Goal: Task Accomplishment & Management: Use online tool/utility

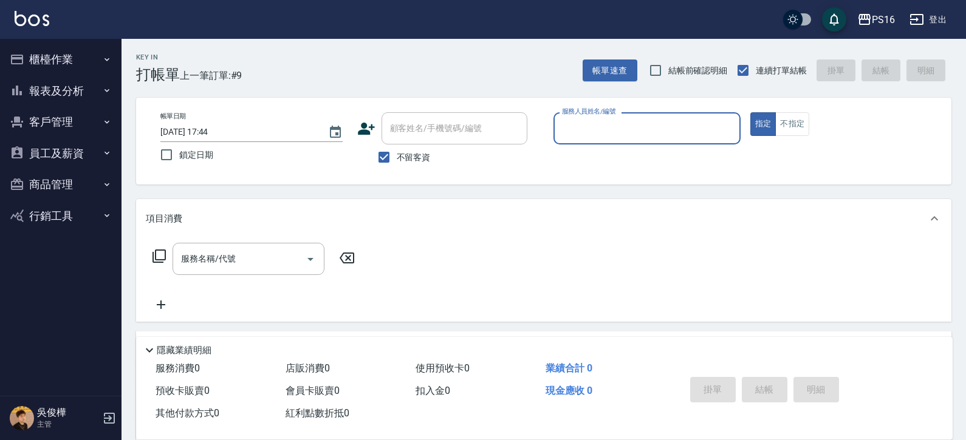
click at [662, 121] on input "服務人員姓名/編號" at bounding box center [647, 128] width 176 height 21
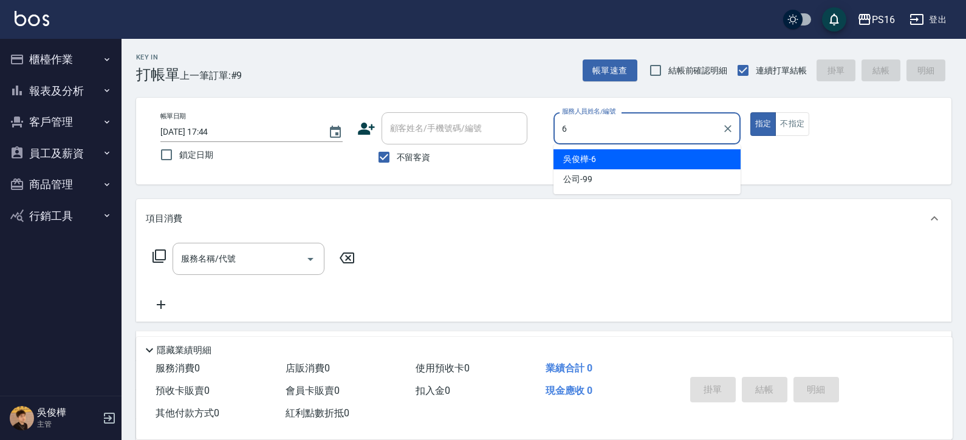
type input "[PERSON_NAME]-6"
type button "true"
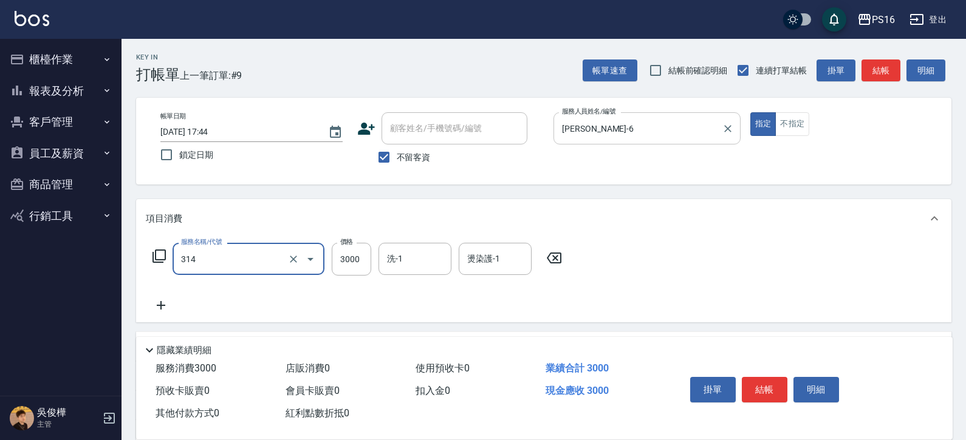
type input "CYA水質感2500UP(314)"
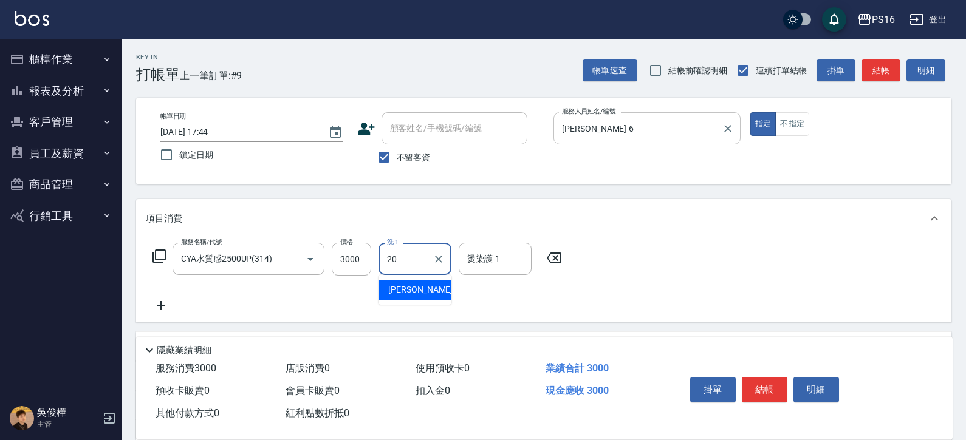
type input "[PERSON_NAME]-20"
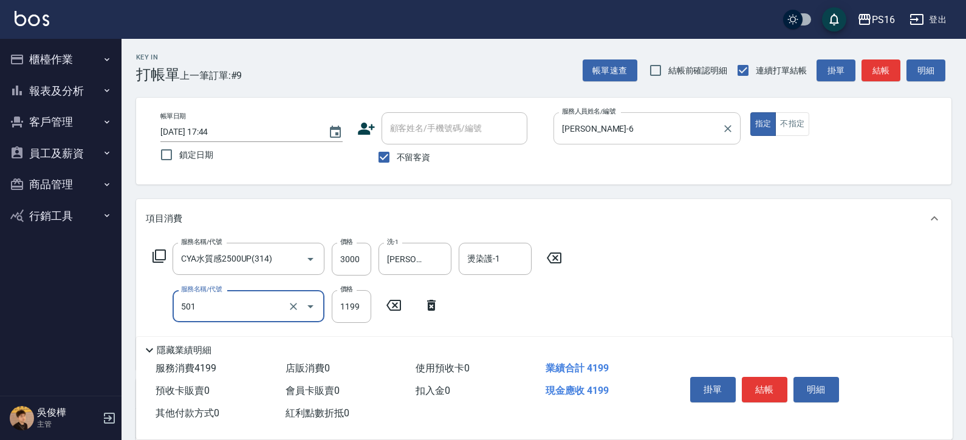
type input "染髮(501)"
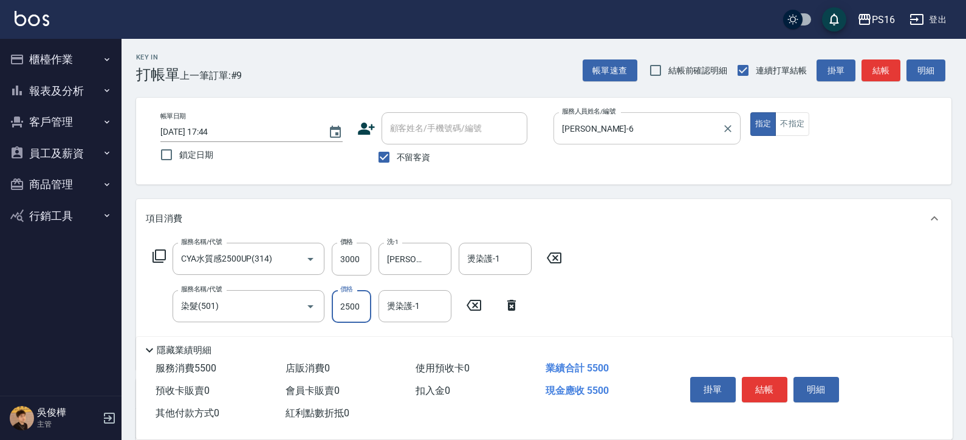
type input "2500"
type input "[PERSON_NAME]-20"
click at [502, 263] on input "燙染護-1" at bounding box center [495, 258] width 62 height 21
type input "[PERSON_NAME]-20"
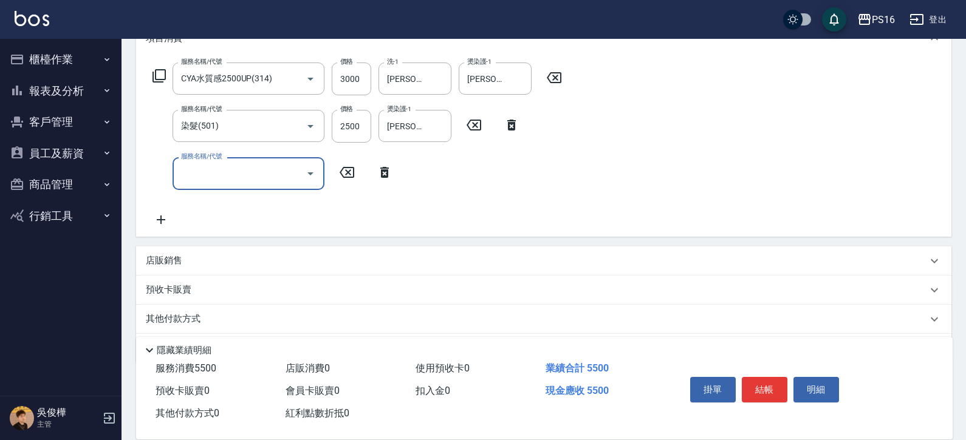
scroll to position [192, 0]
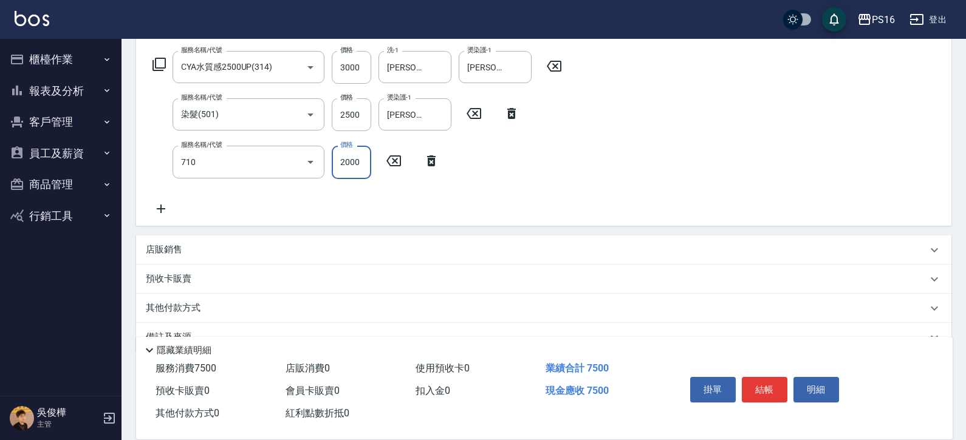
type input "髮善4段護髮2000(710)"
type input "1400"
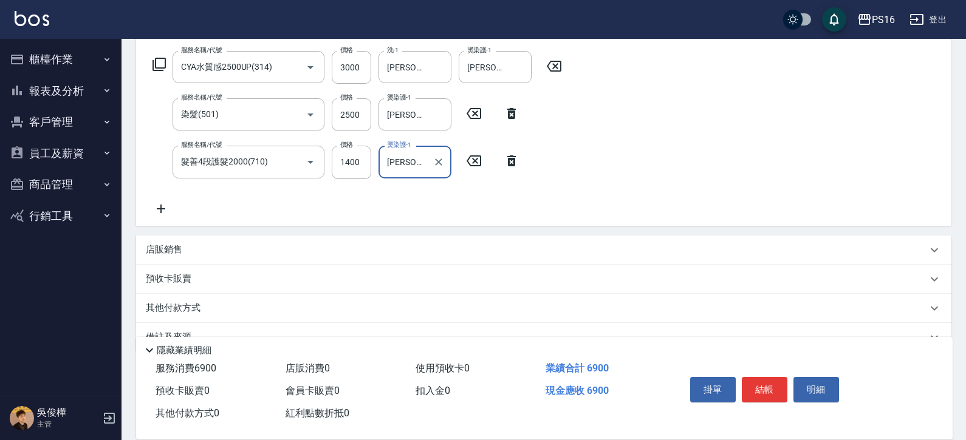
type input "[PERSON_NAME]-20"
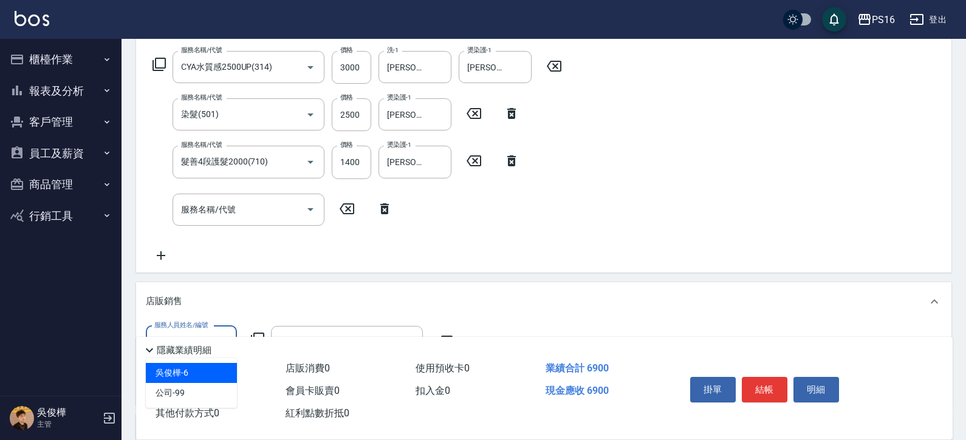
scroll to position [0, 0]
type input "[PERSON_NAME]-6"
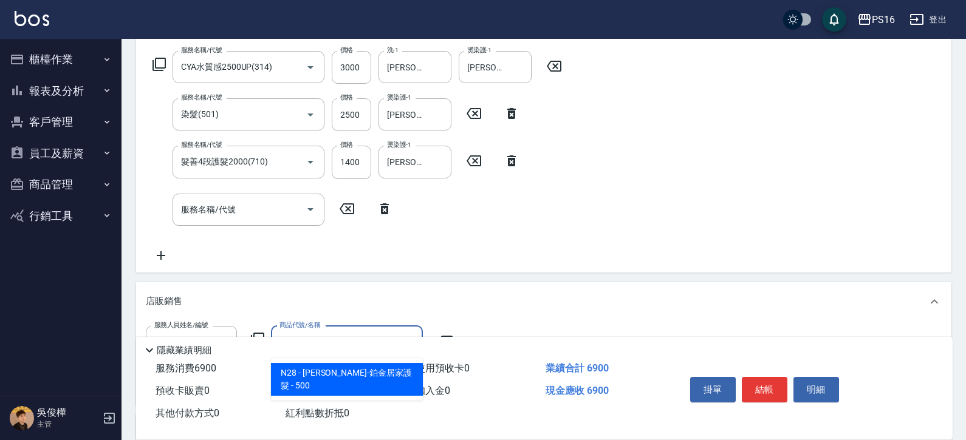
type input "[PERSON_NAME]-鉑金居家護髮"
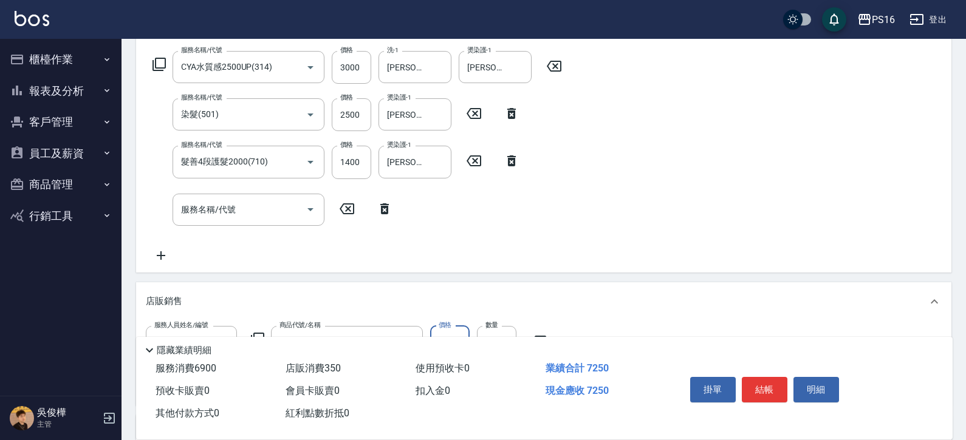
type input "350"
type input "[PERSON_NAME]-6"
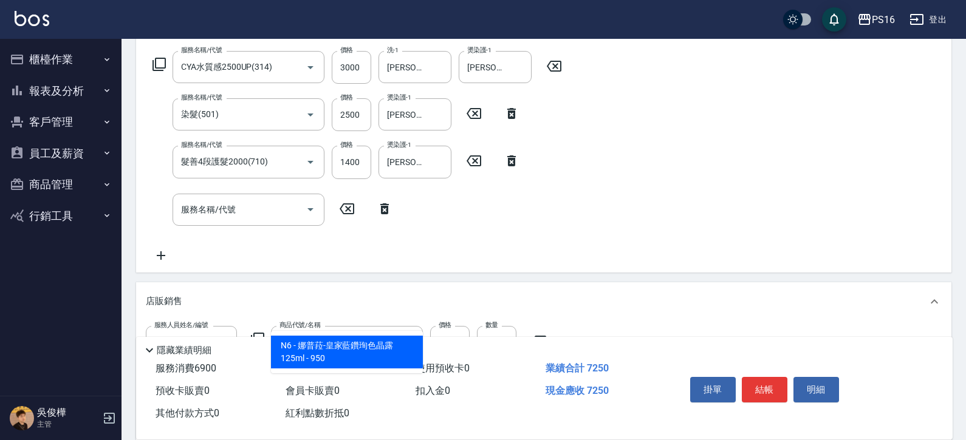
type input "[PERSON_NAME]-皇家藍鑽珣色晶露125ml"
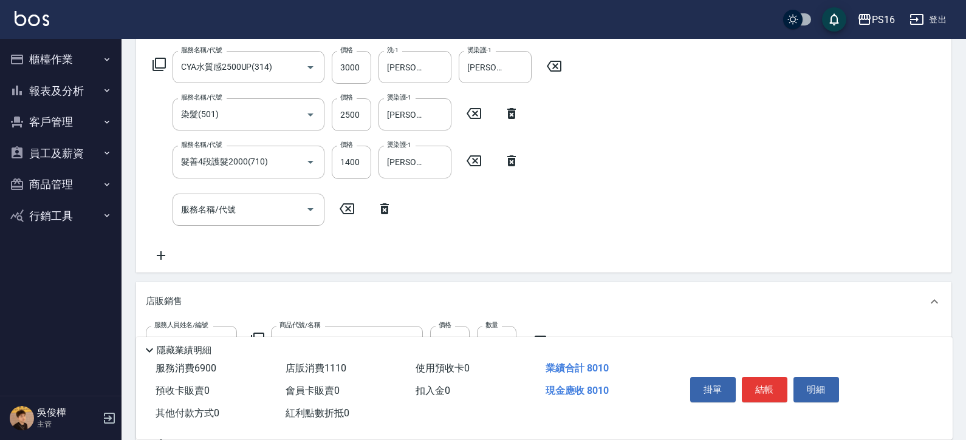
type input "760"
type input "2"
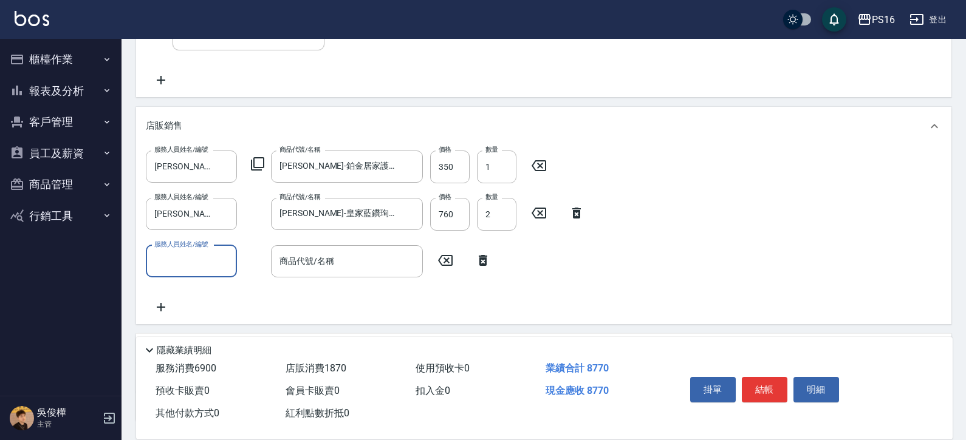
scroll to position [374, 0]
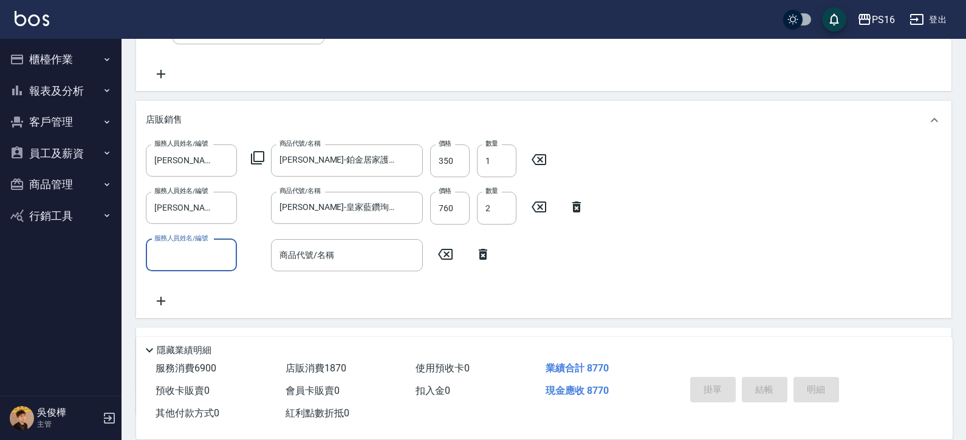
type input "[DATE] 20:33"
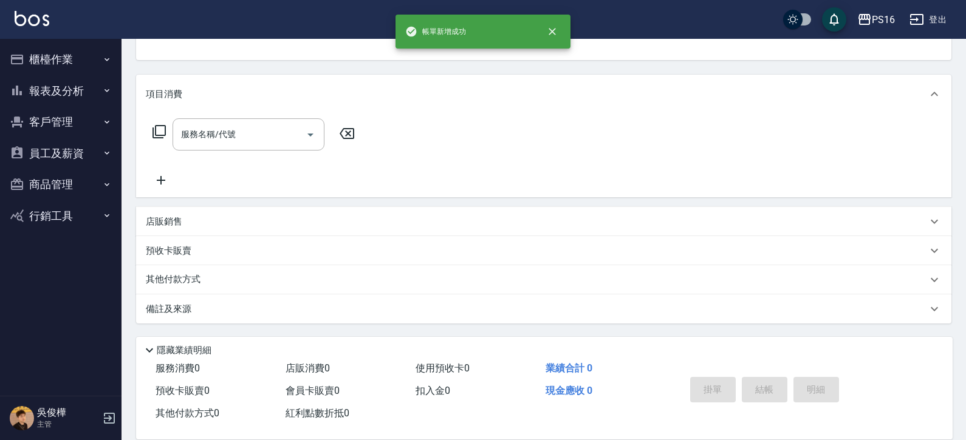
scroll to position [0, 0]
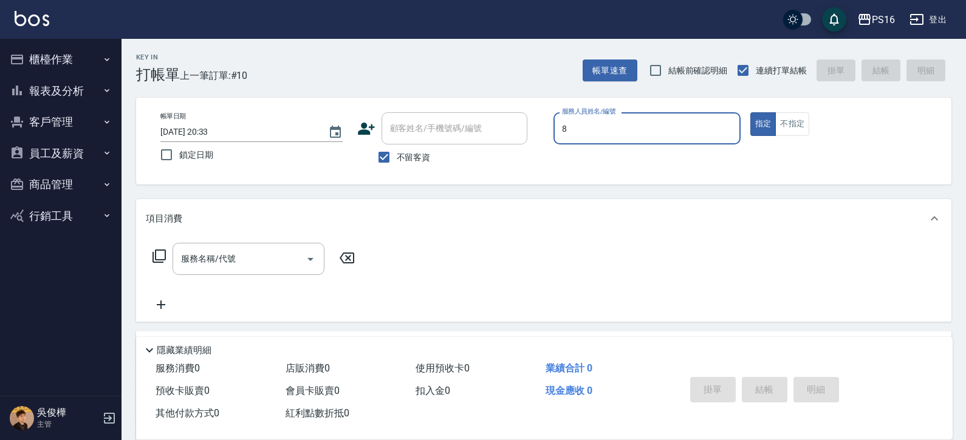
type input "[PERSON_NAME]-8"
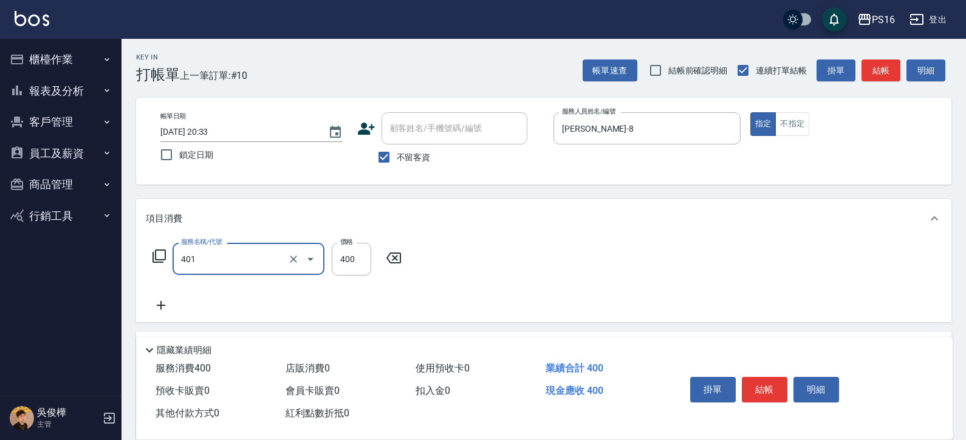
type input "剪髮(401)"
type input "300"
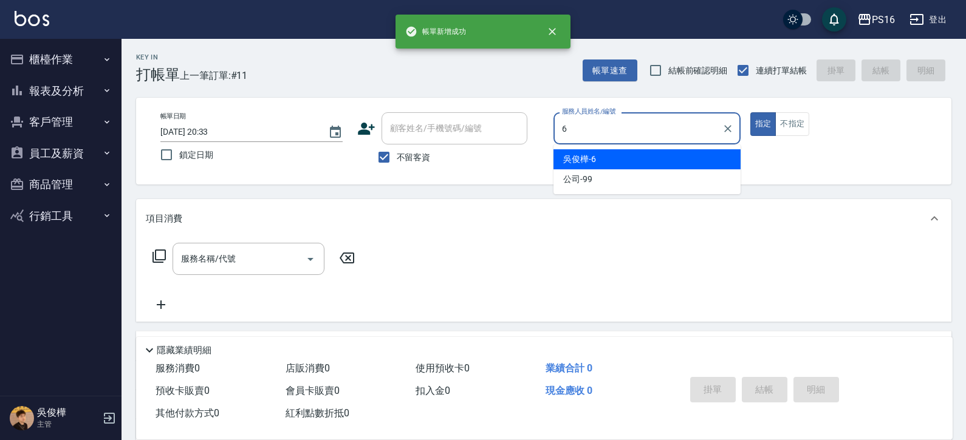
type input "[PERSON_NAME]-6"
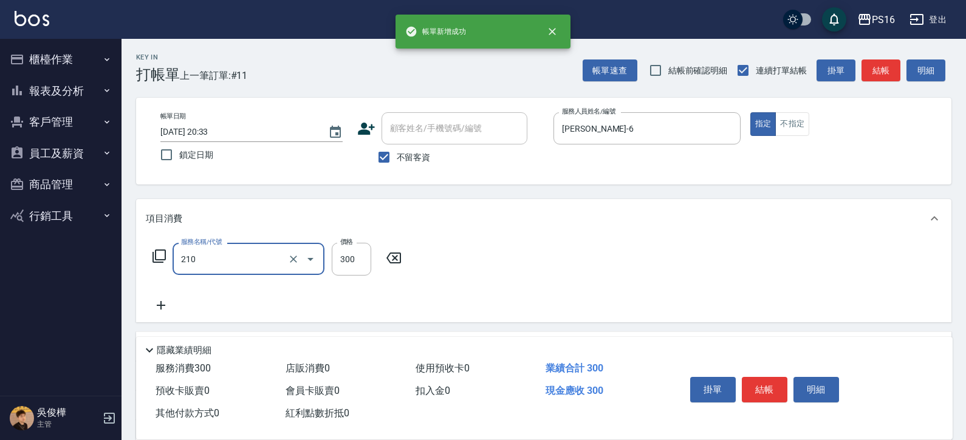
type input "[PERSON_NAME]洗髮精(210)"
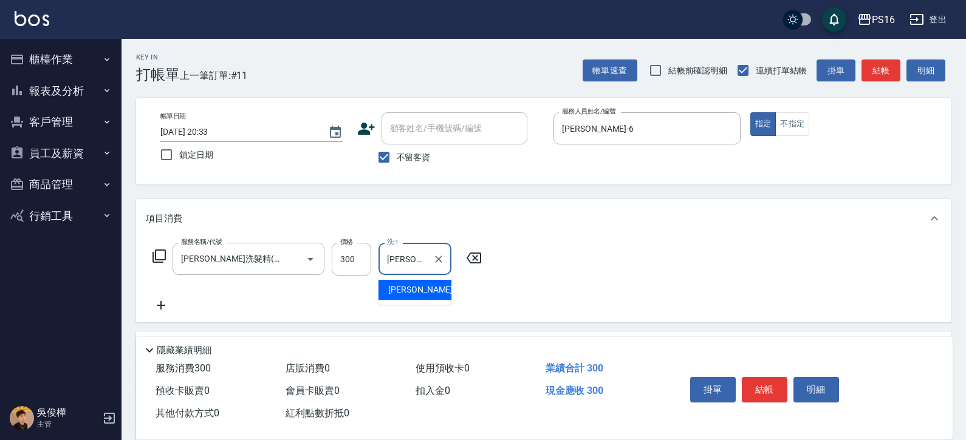
type input "[PERSON_NAME]-28"
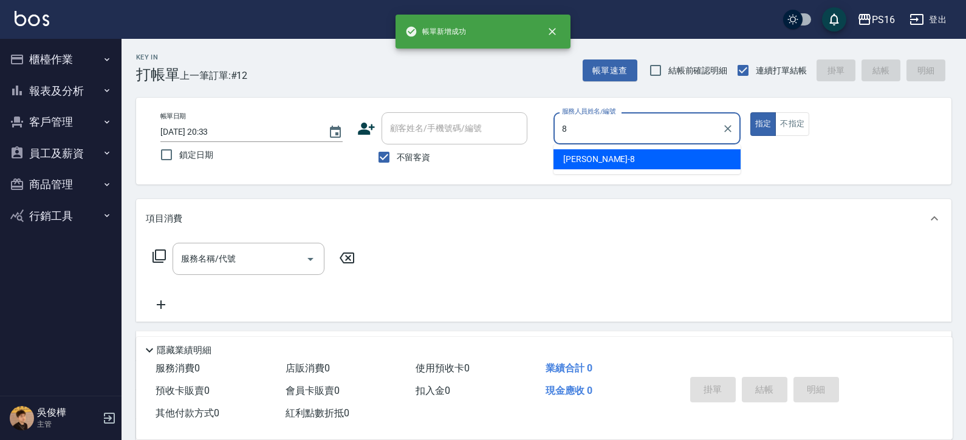
type input "[PERSON_NAME]-8"
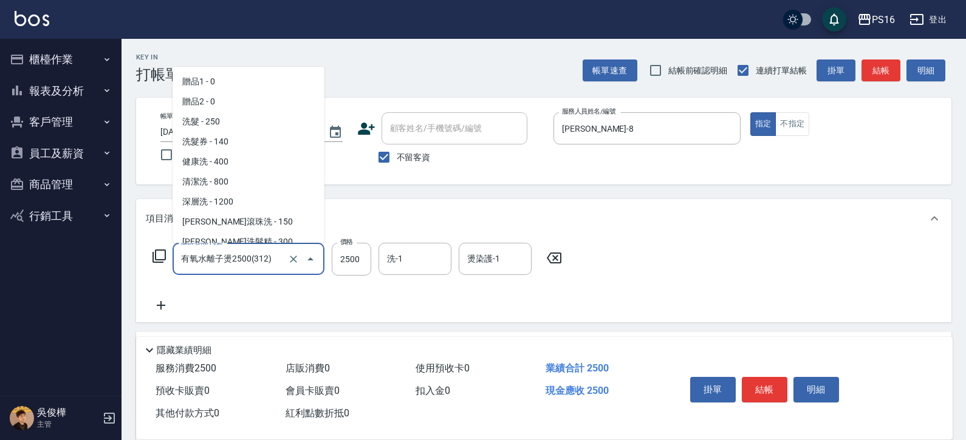
click at [272, 265] on input "有氧水離子燙2500(312)" at bounding box center [231, 258] width 107 height 21
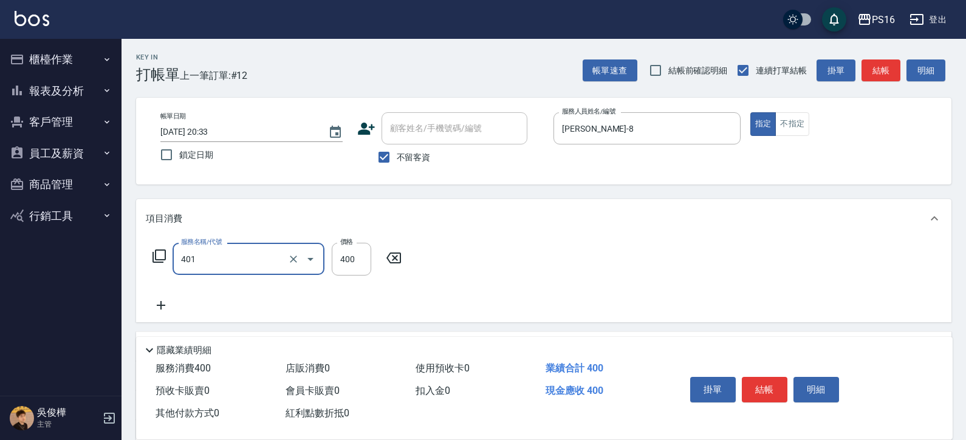
type input "剪髮(401)"
type input "250"
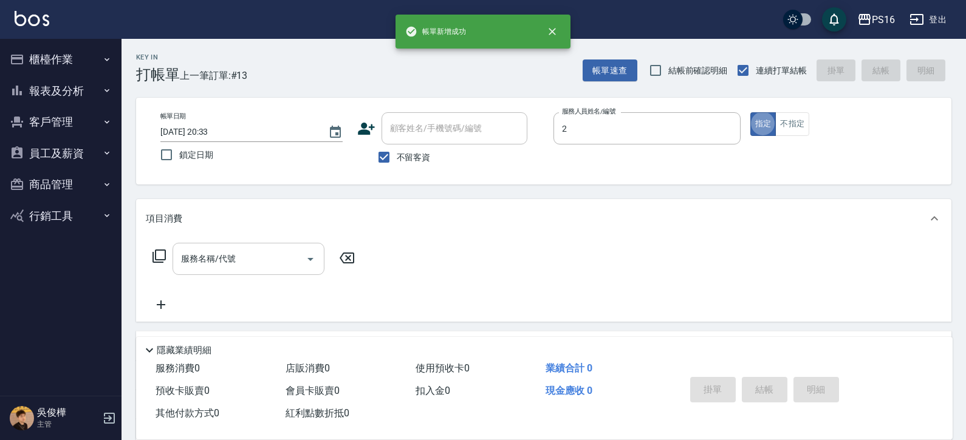
type input "[PERSON_NAME]-2"
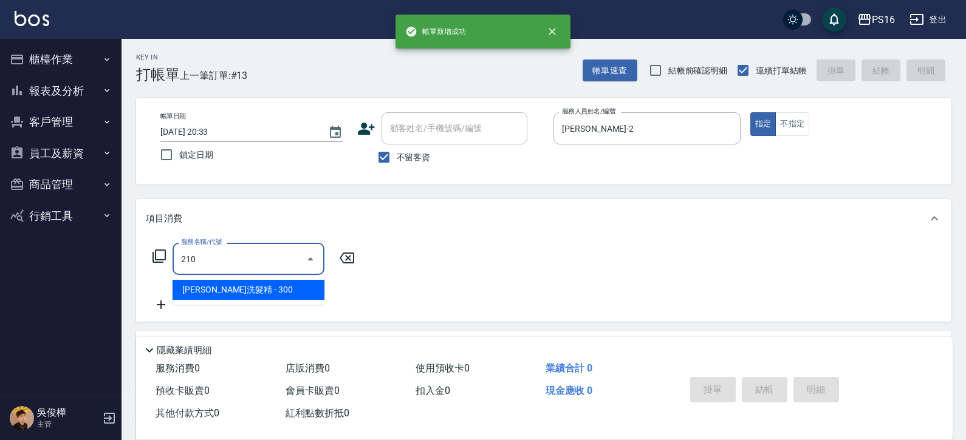
type input "[PERSON_NAME]洗髮精(210)"
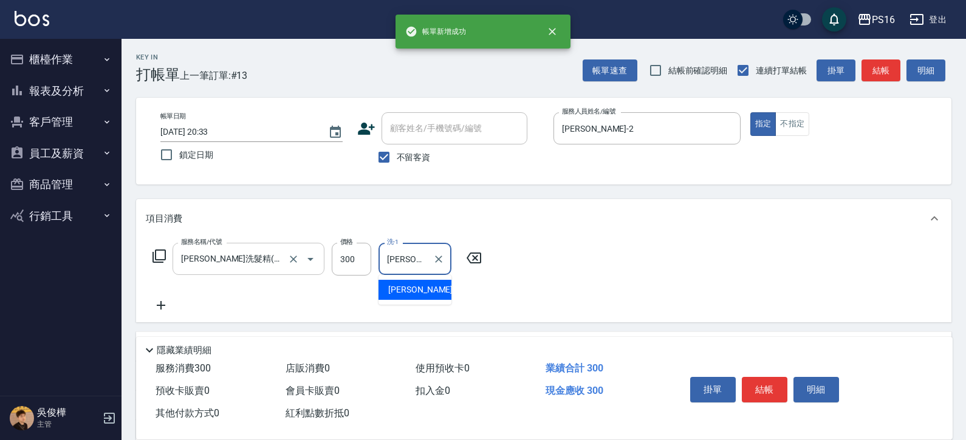
type input "[PERSON_NAME]-20"
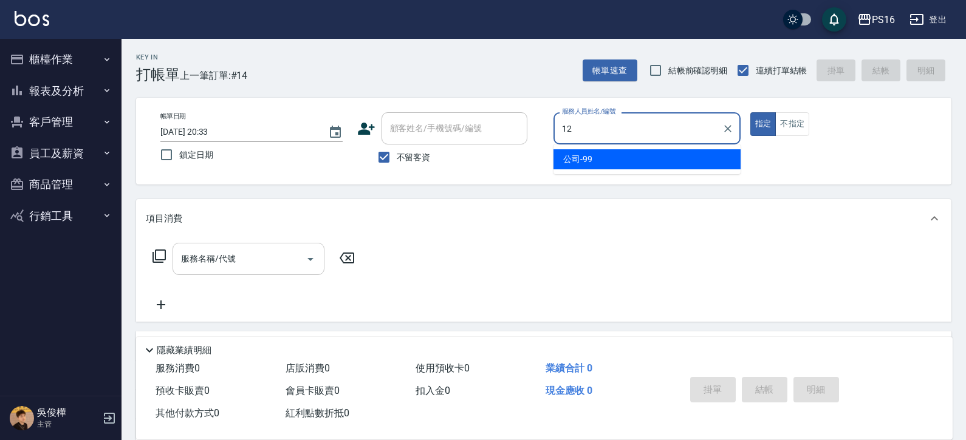
type input "[PERSON_NAME]-12"
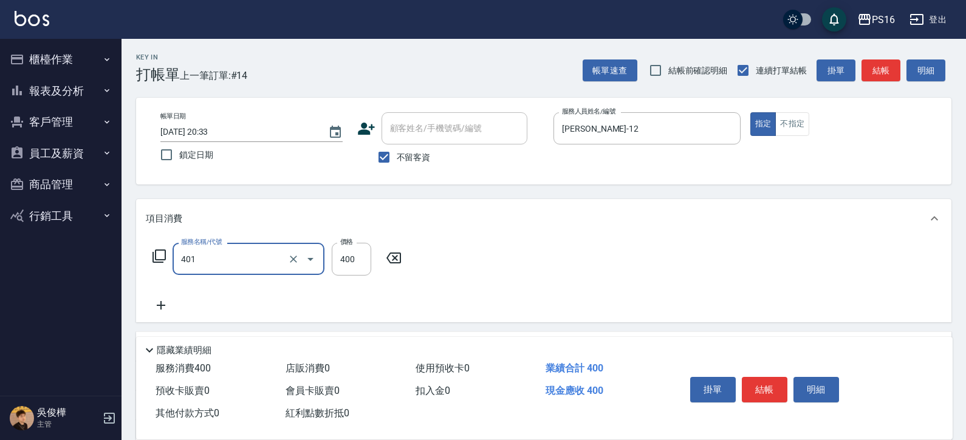
type input "剪髮(401)"
type input "300"
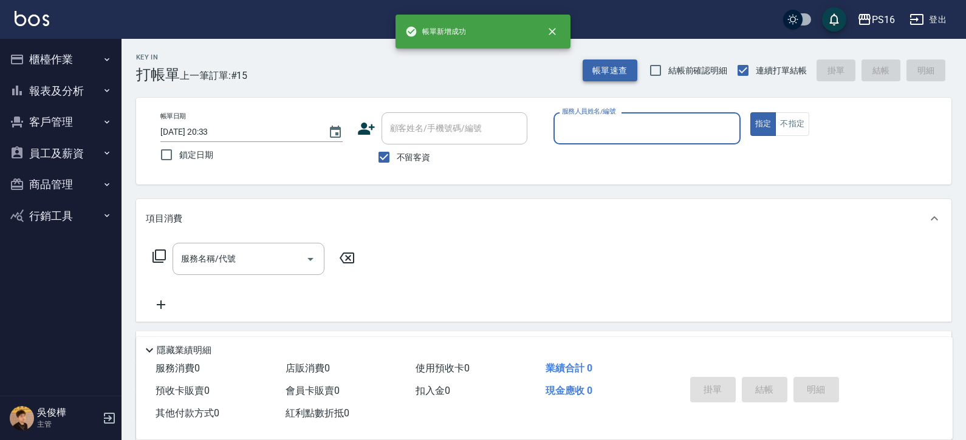
click at [599, 66] on button "帳單速查" at bounding box center [610, 71] width 55 height 22
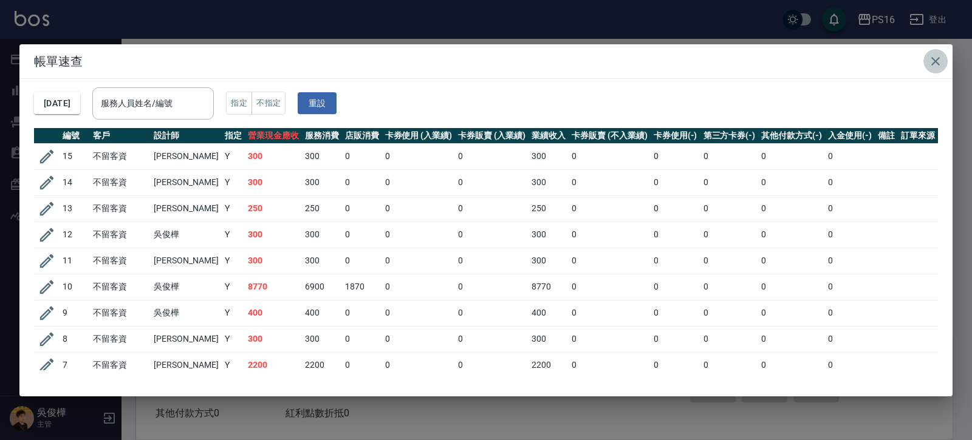
drag, startPoint x: 939, startPoint y: 52, endPoint x: 940, endPoint y: 61, distance: 8.7
click at [939, 54] on button "button" at bounding box center [935, 61] width 24 height 24
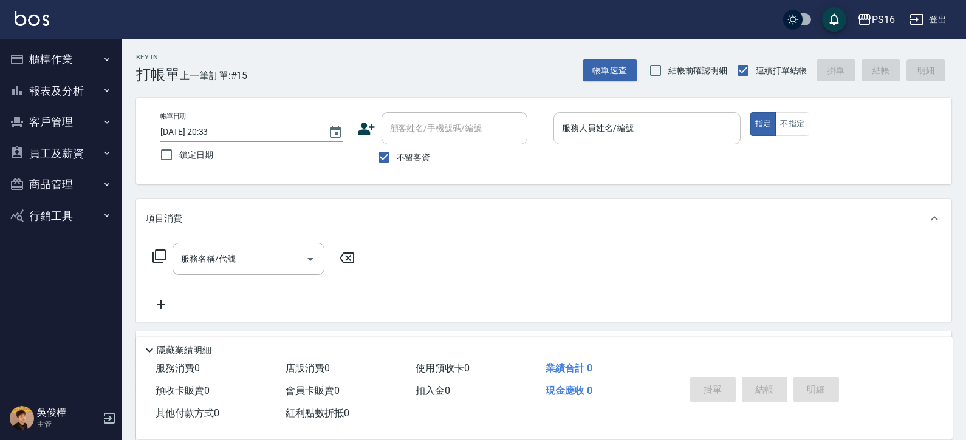
click at [692, 113] on div "服務人員姓名/編號" at bounding box center [646, 128] width 187 height 32
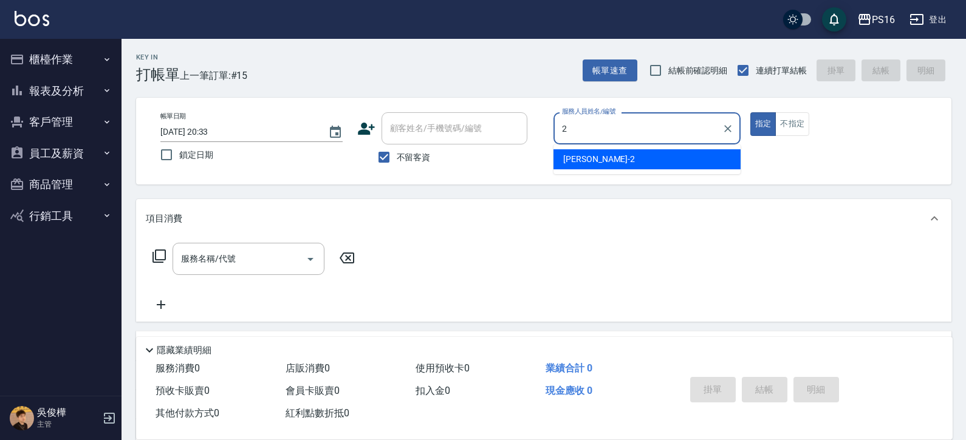
type input "[PERSON_NAME]-2"
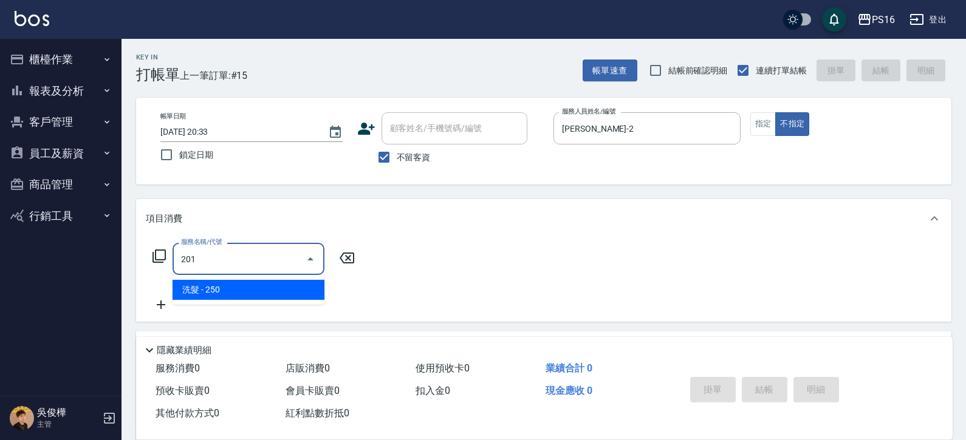
type input "洗髮(201)"
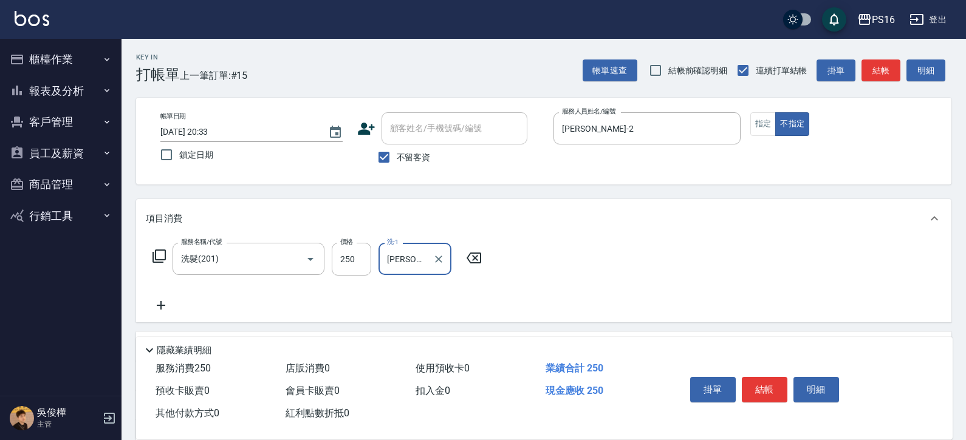
type input "[PERSON_NAME]-24"
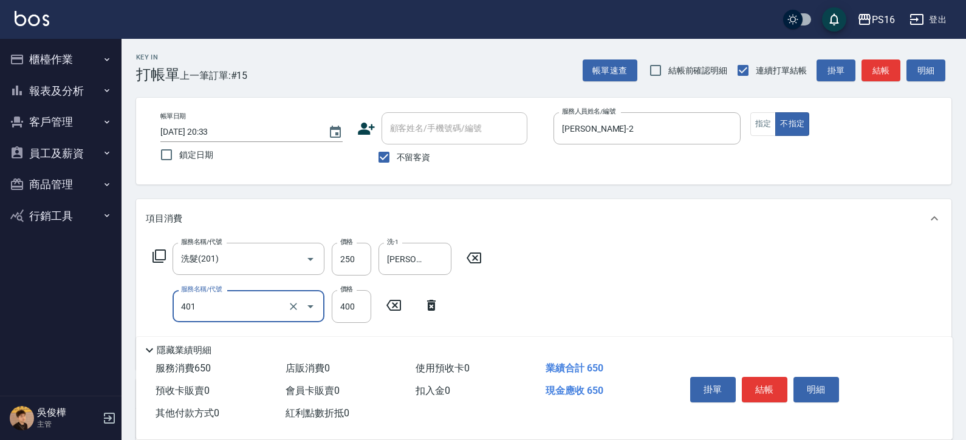
type input "剪髮(401)"
type input "150"
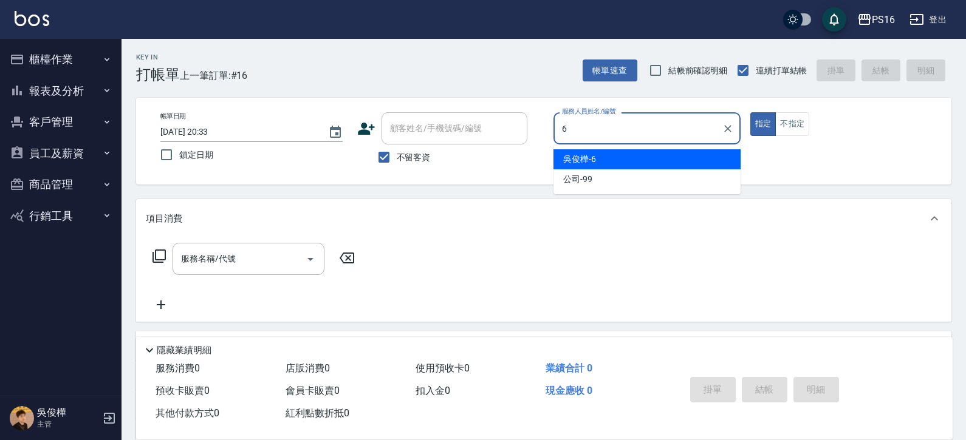
type input "[PERSON_NAME]-6"
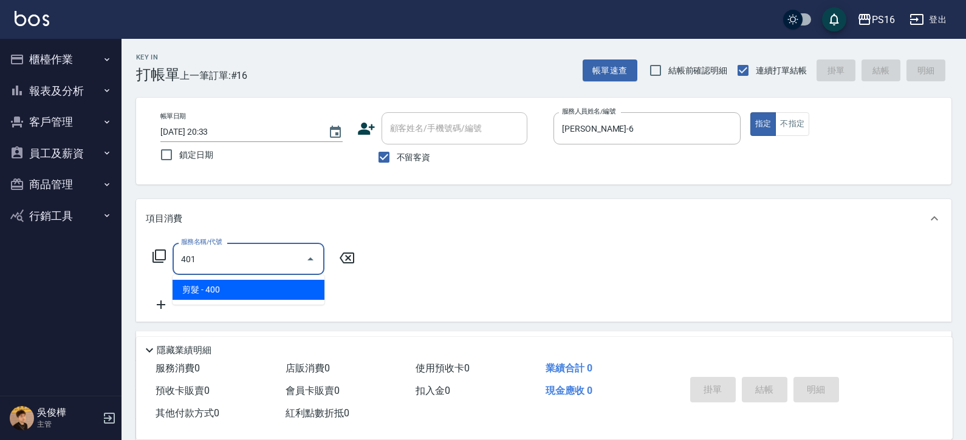
type input "剪髮(401)"
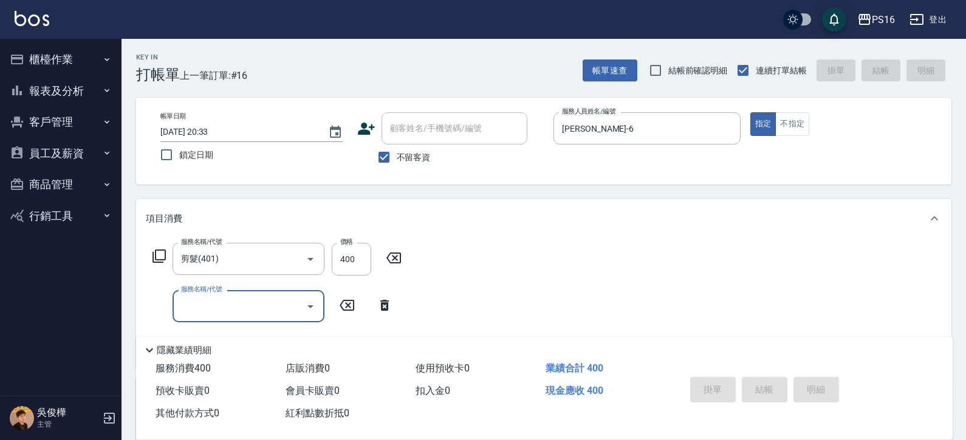
type input "[DATE] 20:34"
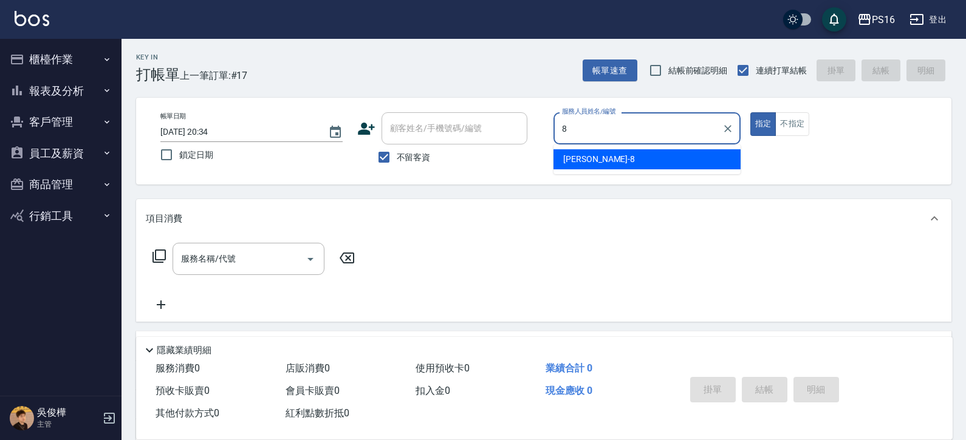
type input "[PERSON_NAME]-8"
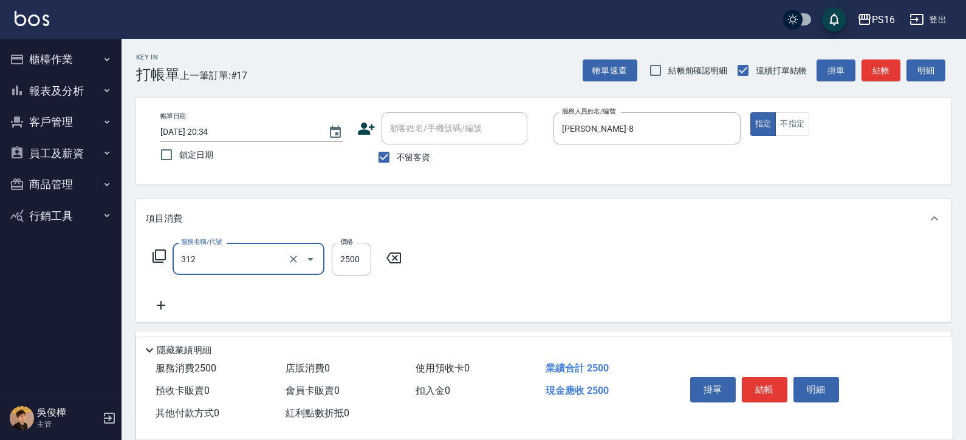
type input "有氧水離子燙2500(312)"
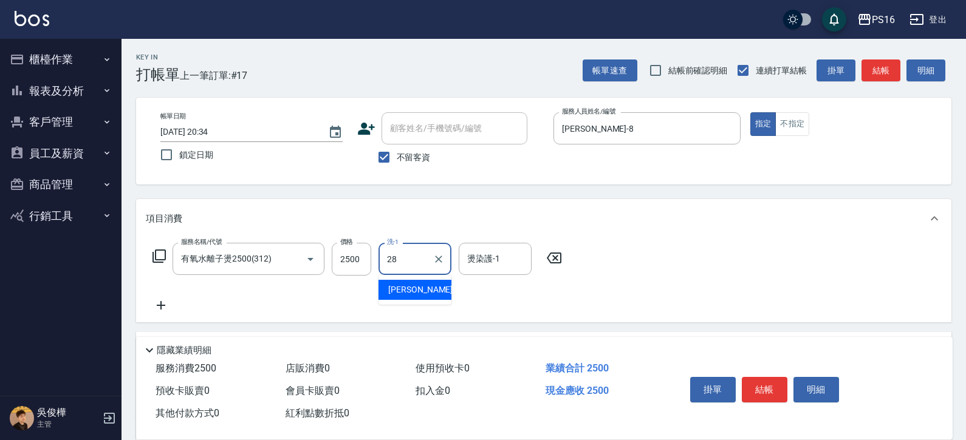
type input "[PERSON_NAME]-28"
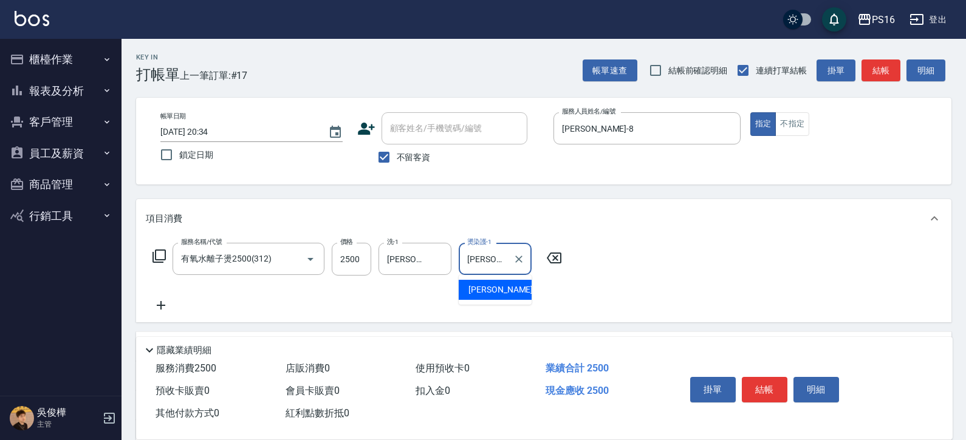
type input "[PERSON_NAME]-28"
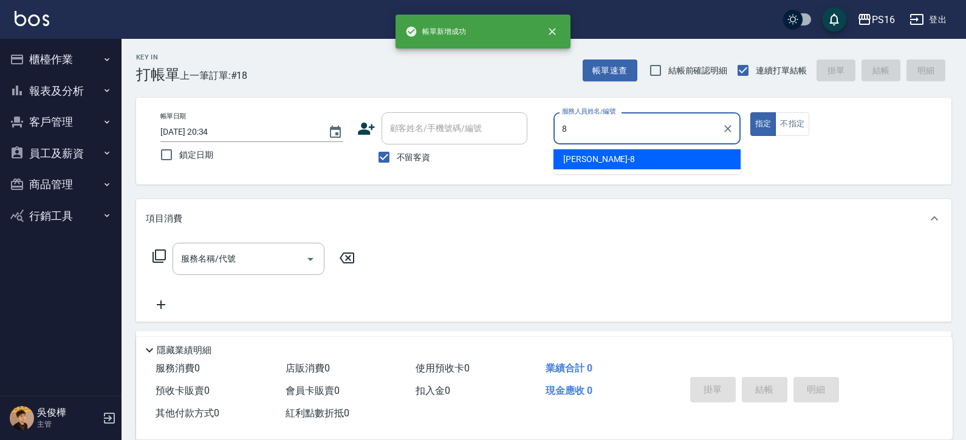
type input "[PERSON_NAME]-8"
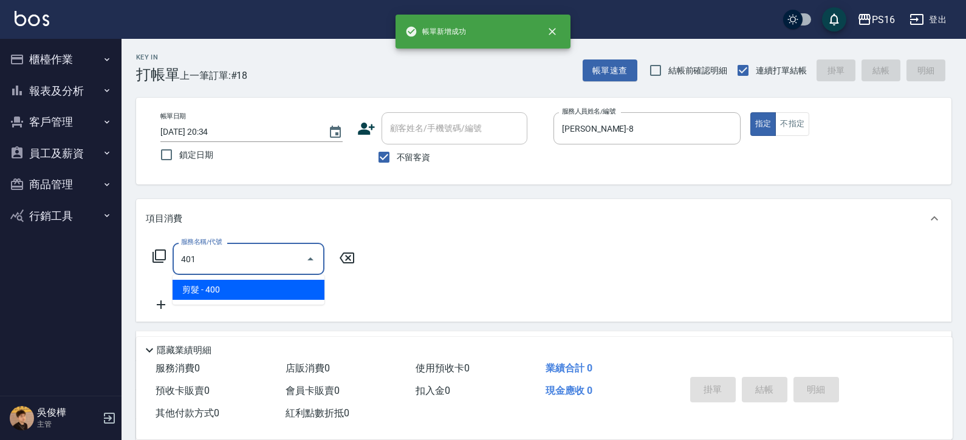
type input "剪髮(401)"
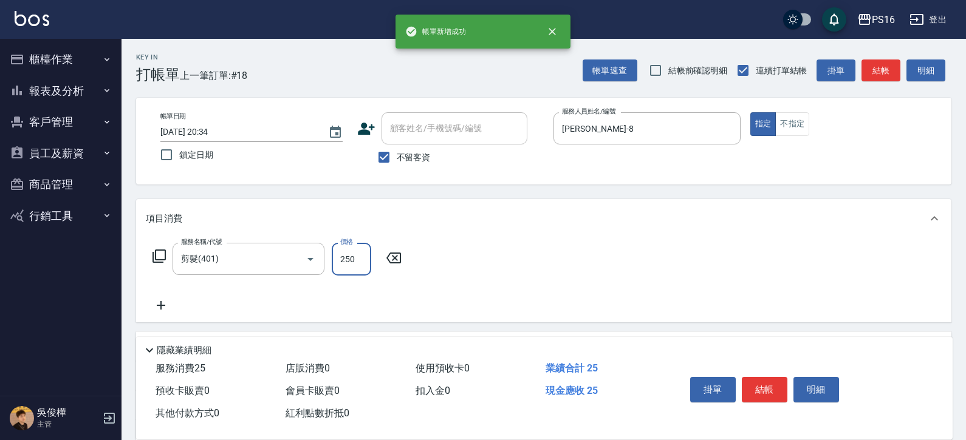
type input "250"
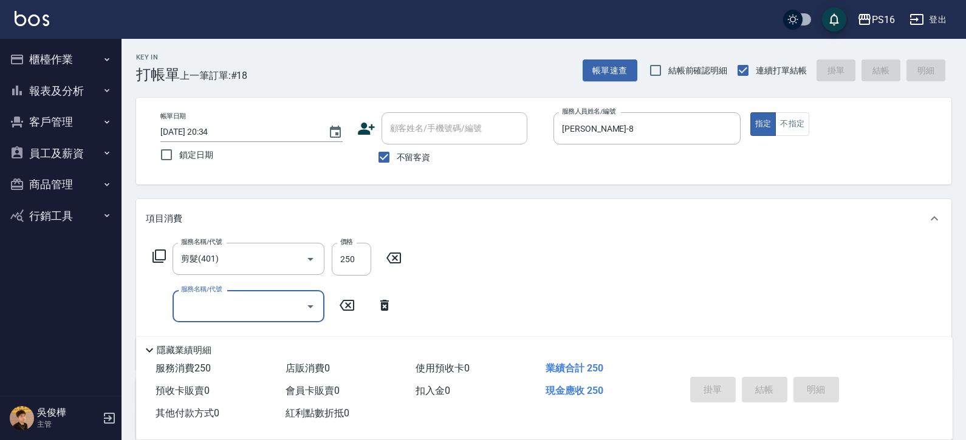
type input "[DATE] 20:35"
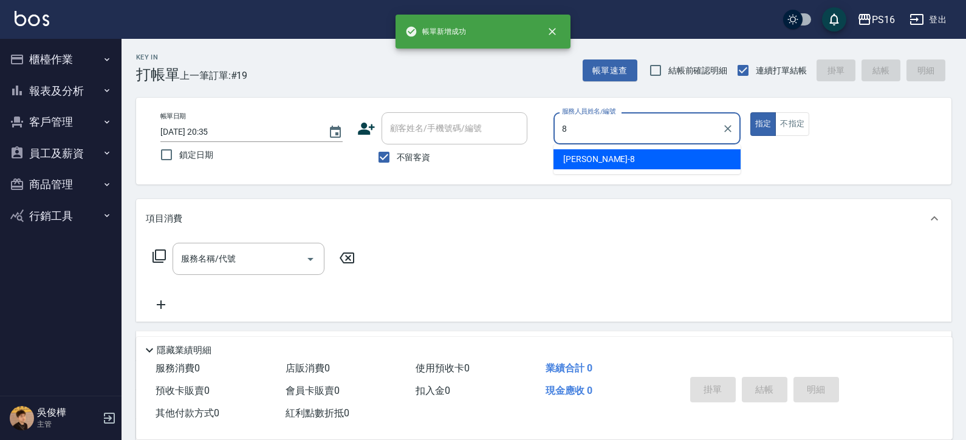
type input "[PERSON_NAME]-8"
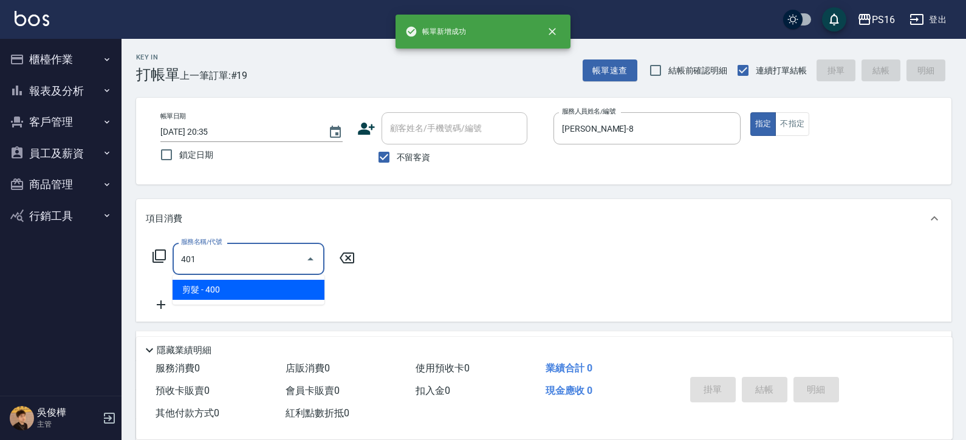
type input "剪髮(401)"
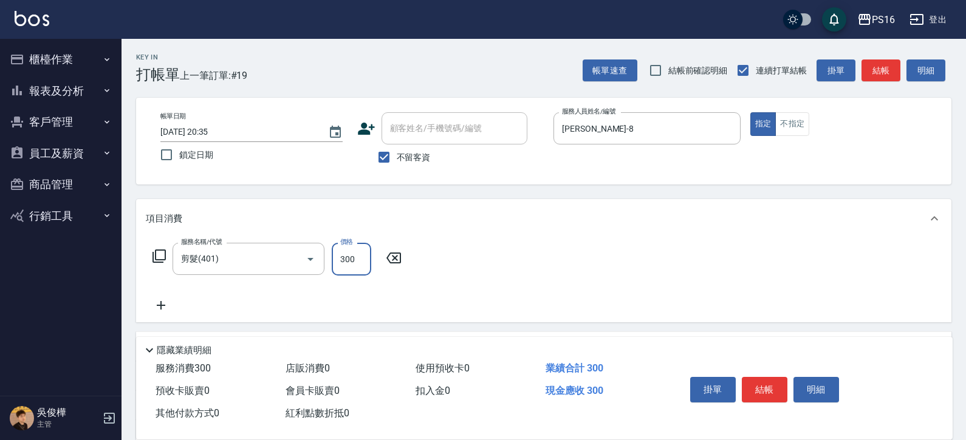
type input "300"
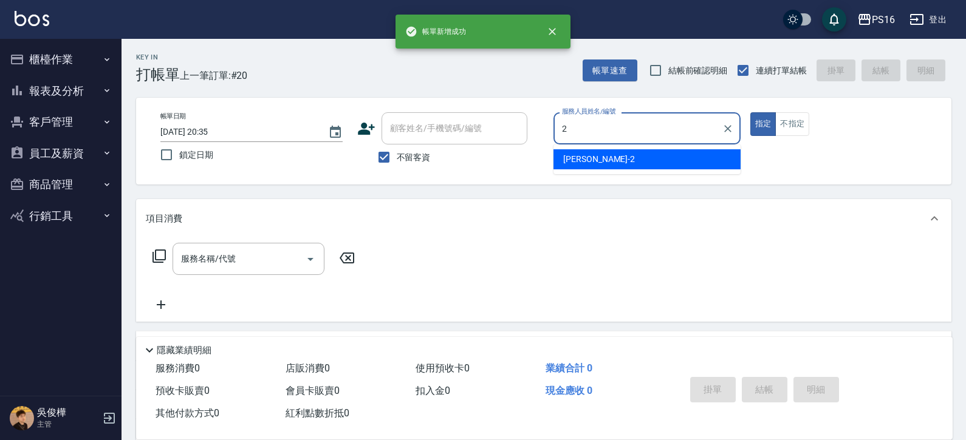
type input "[PERSON_NAME]-2"
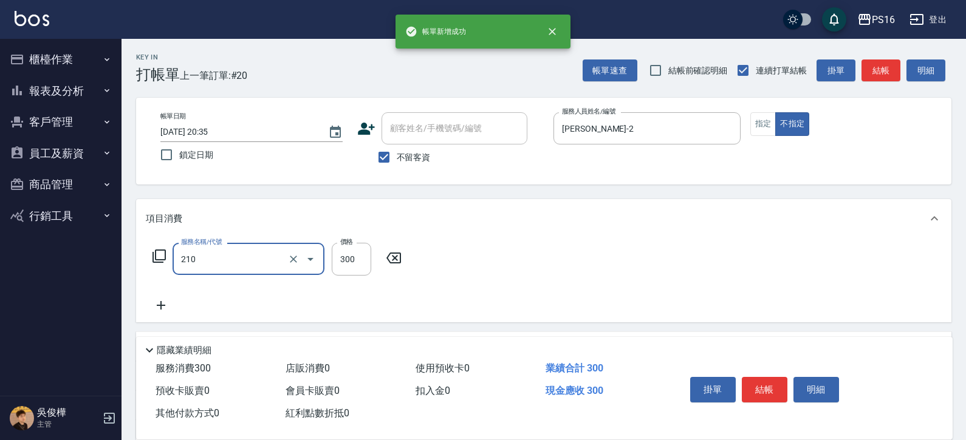
type input "[PERSON_NAME]洗髮精(210)"
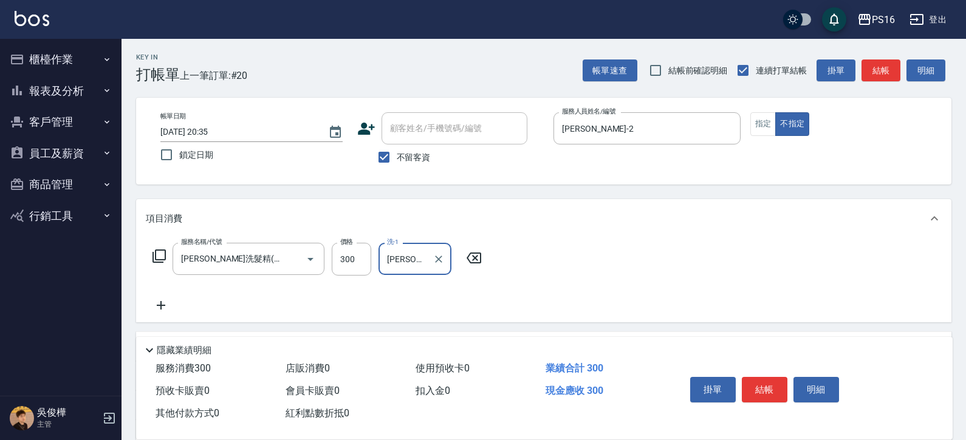
type input "[PERSON_NAME]-20"
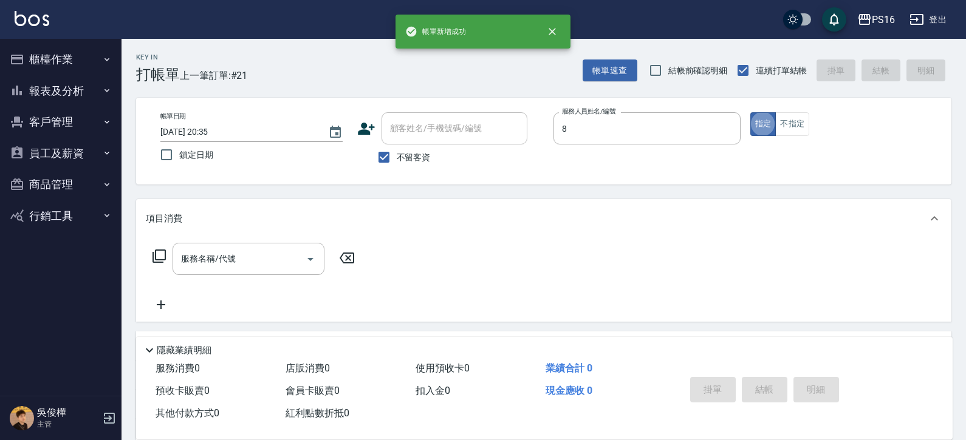
type input "[PERSON_NAME]-8"
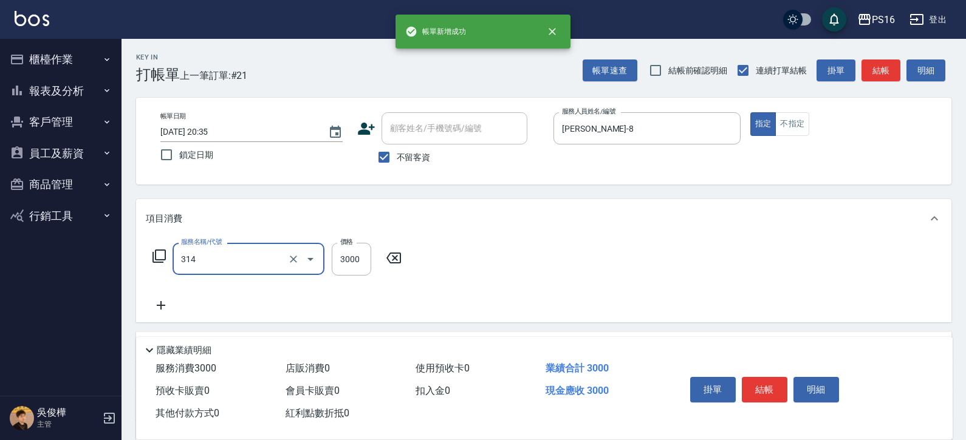
type input "CYA水質感2500UP(314)"
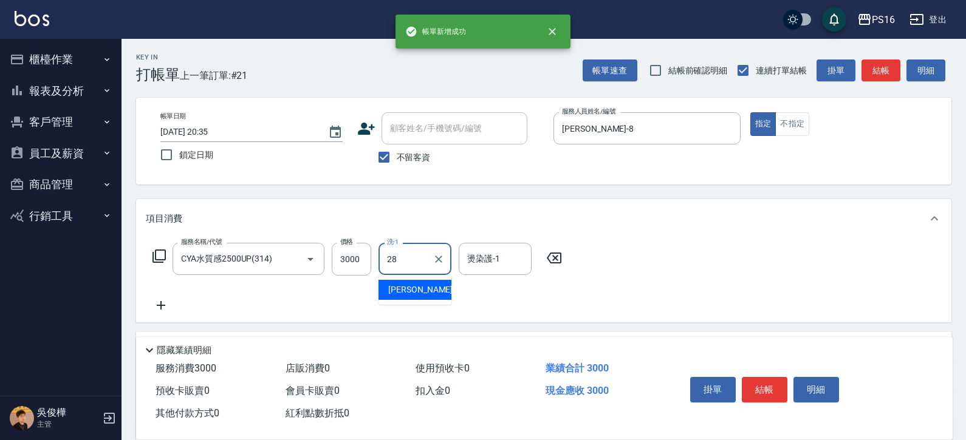
type input "[PERSON_NAME]-28"
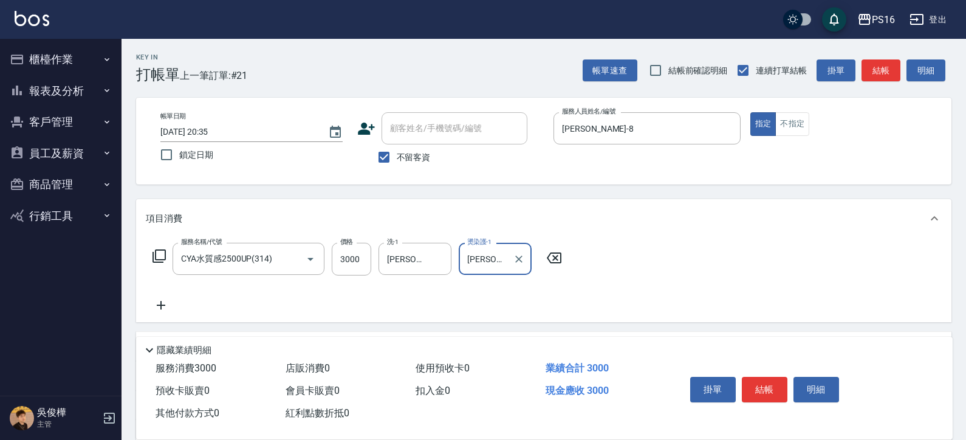
type input "[PERSON_NAME]-28"
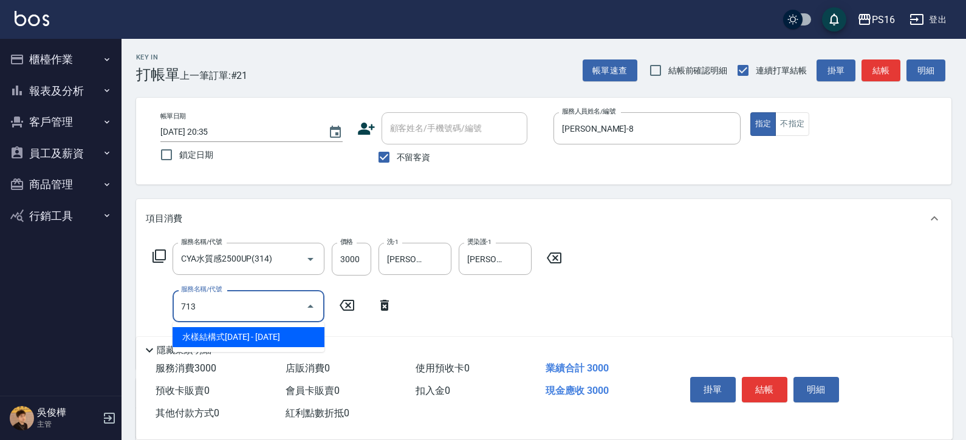
type input "水樣結構式1200(713)"
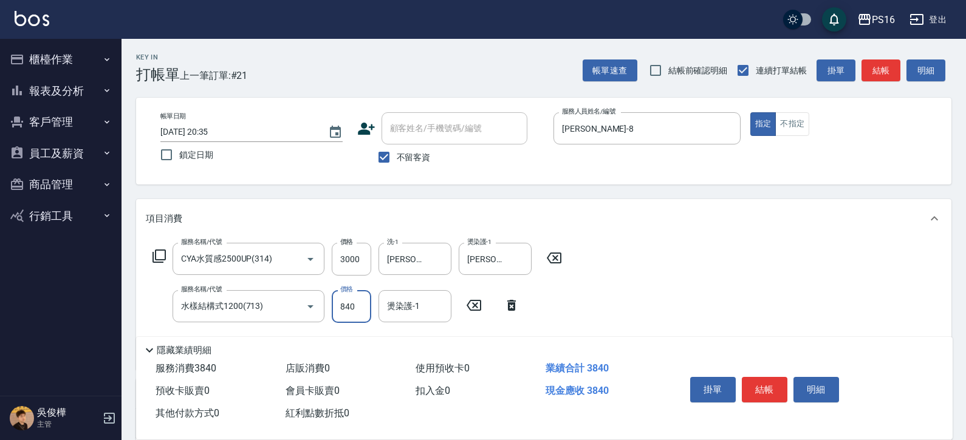
type input "840"
type input "[PERSON_NAME]-28"
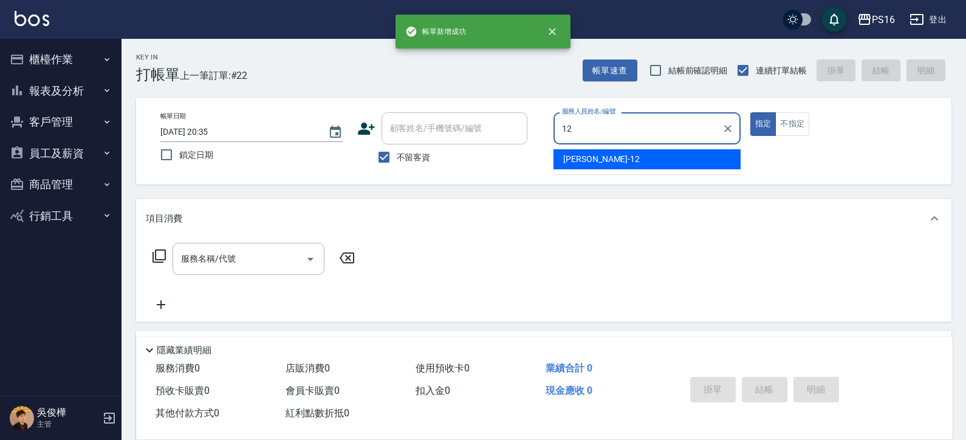
type input "[PERSON_NAME]-12"
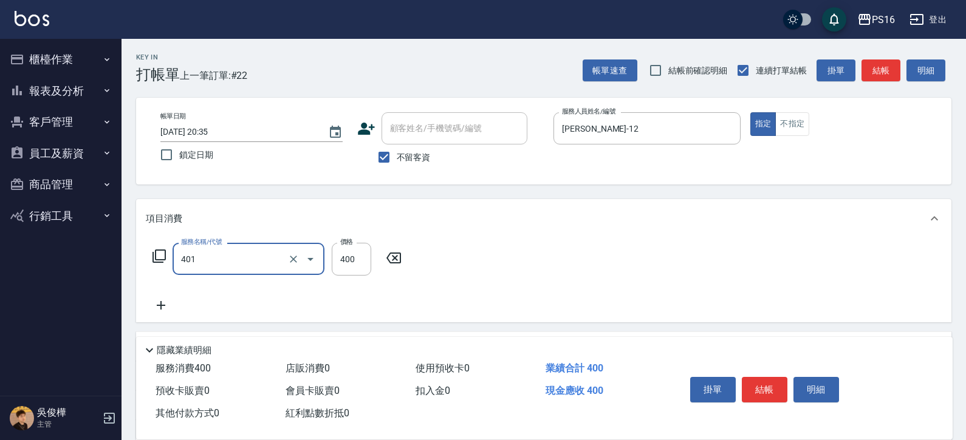
type input "剪髮(401)"
type input "300"
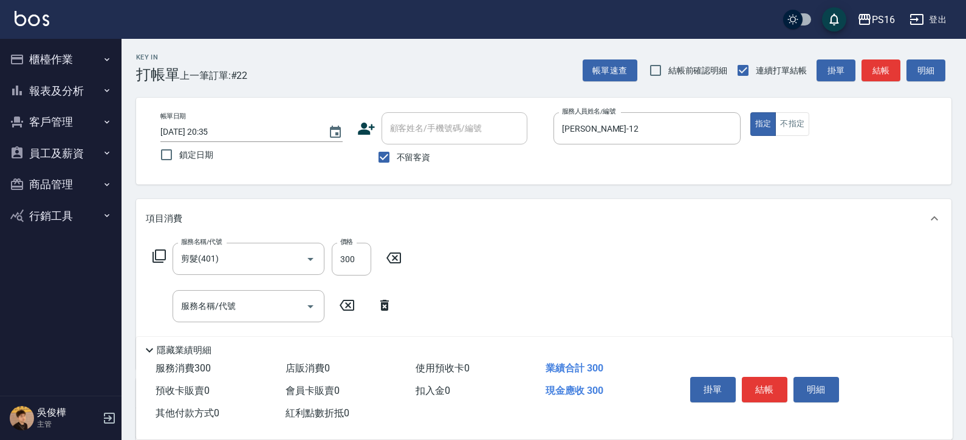
scroll to position [172, 0]
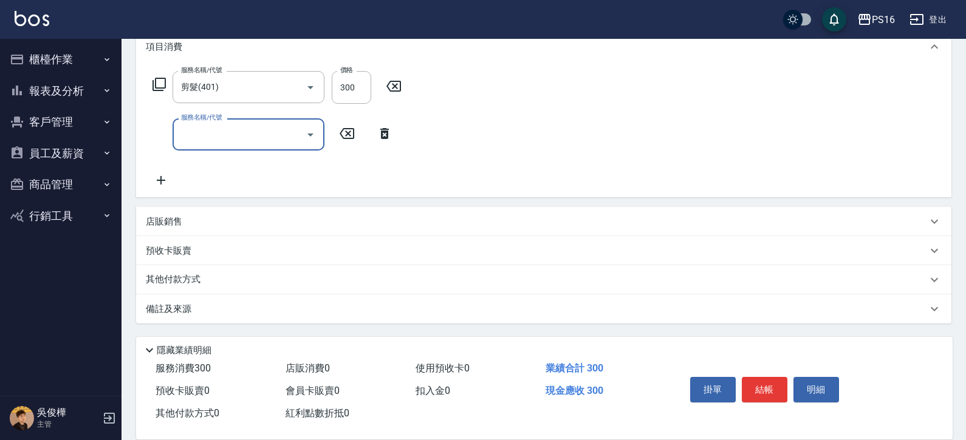
click at [351, 214] on div "店販銷售" at bounding box center [543, 221] width 815 height 29
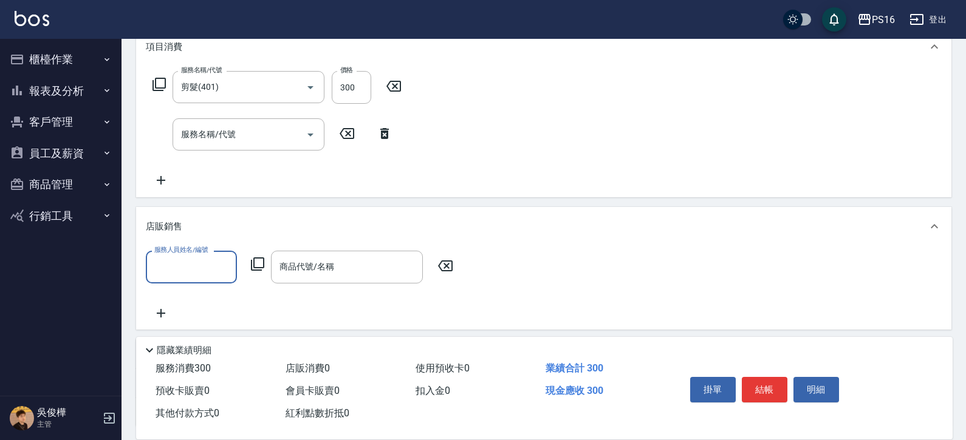
scroll to position [0, 0]
type input "[PERSON_NAME]-12"
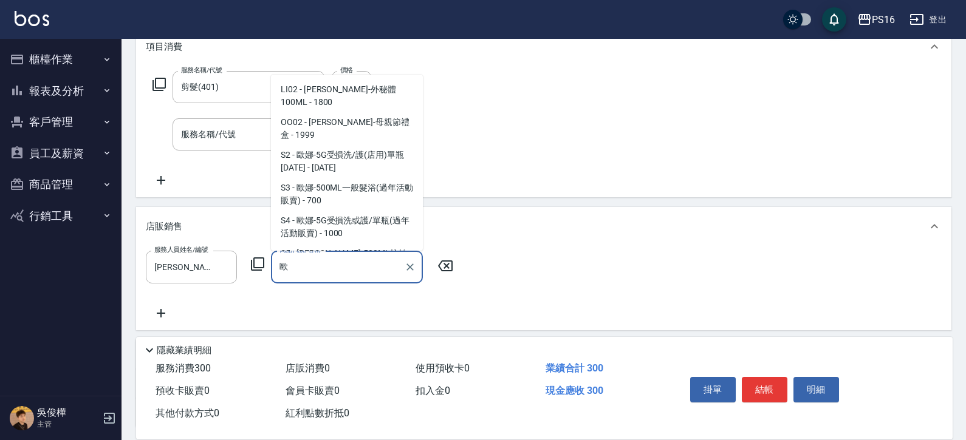
scroll to position [66, 0]
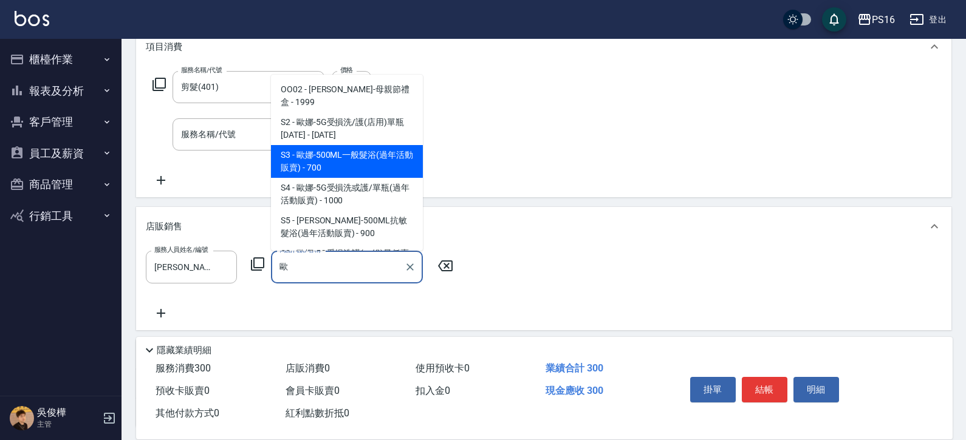
type input "[PERSON_NAME]-500ML一般髮浴(過年活動販賣)"
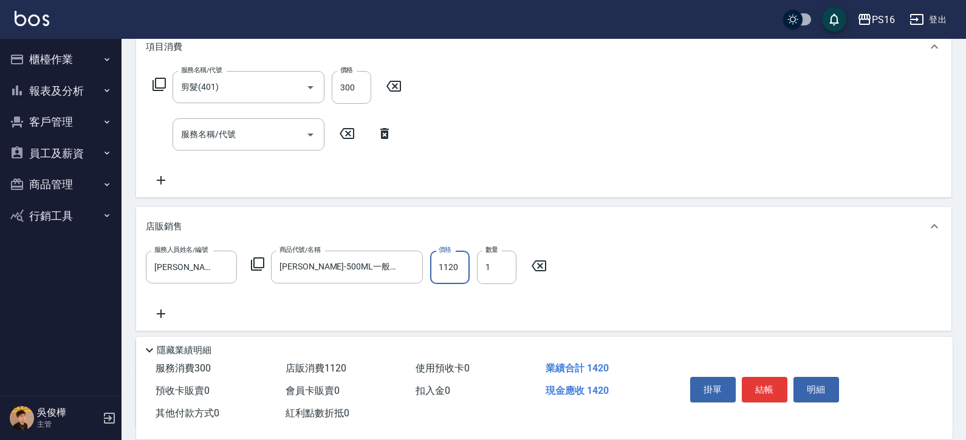
type input "1120"
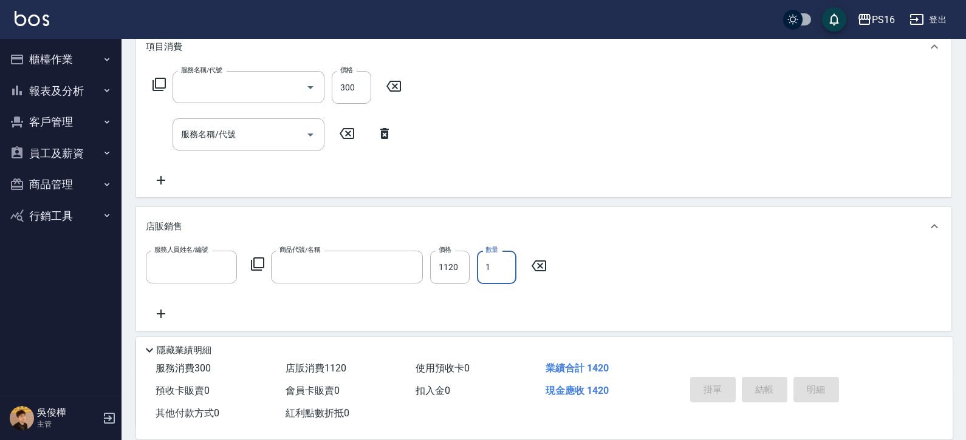
scroll to position [0, 0]
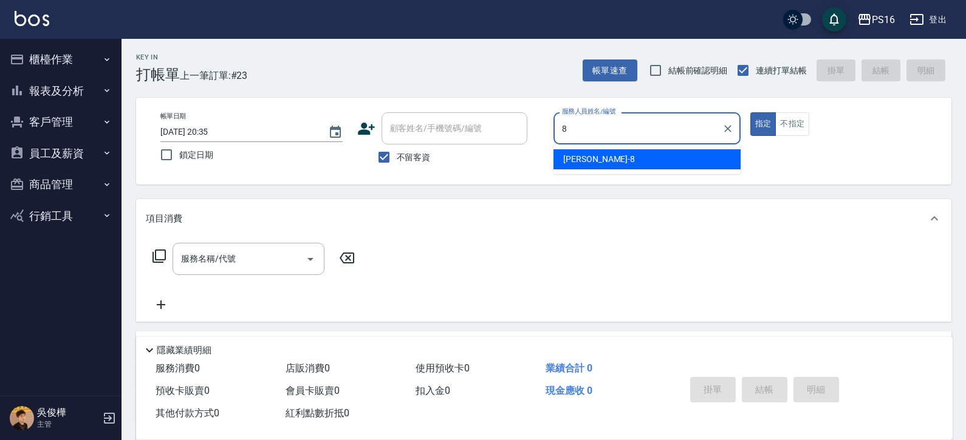
type input "[PERSON_NAME]-8"
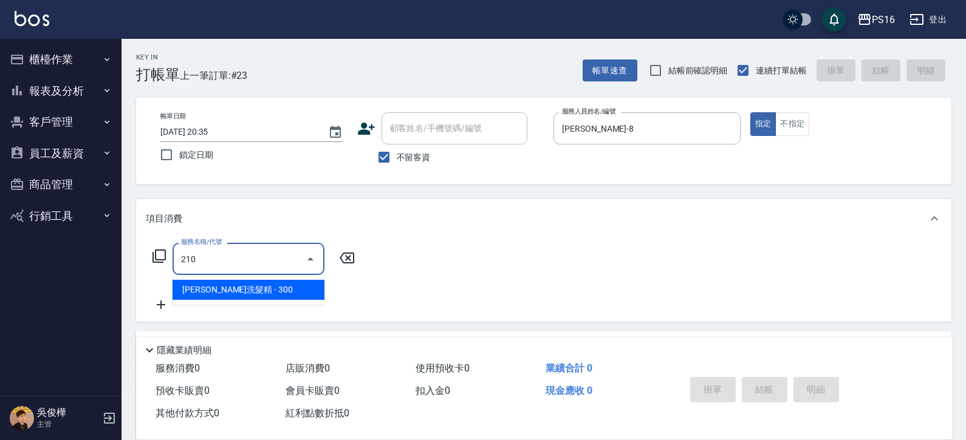
type input "[PERSON_NAME]洗髮精(210)"
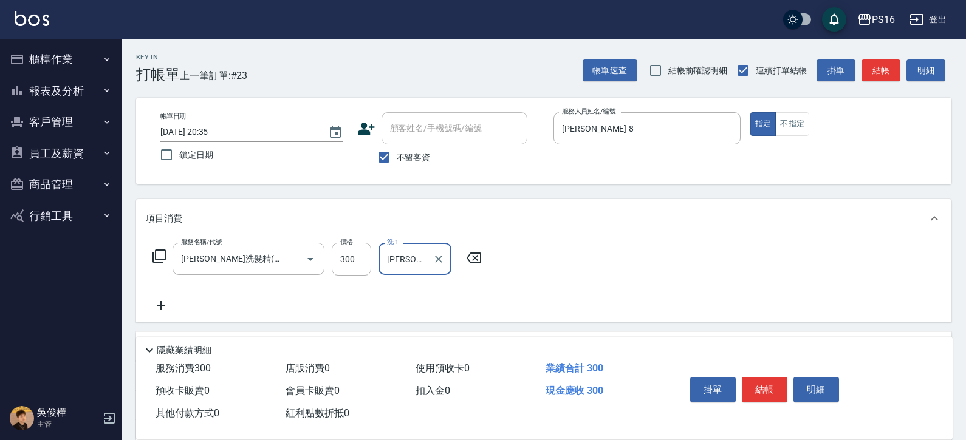
type input "[PERSON_NAME]-8"
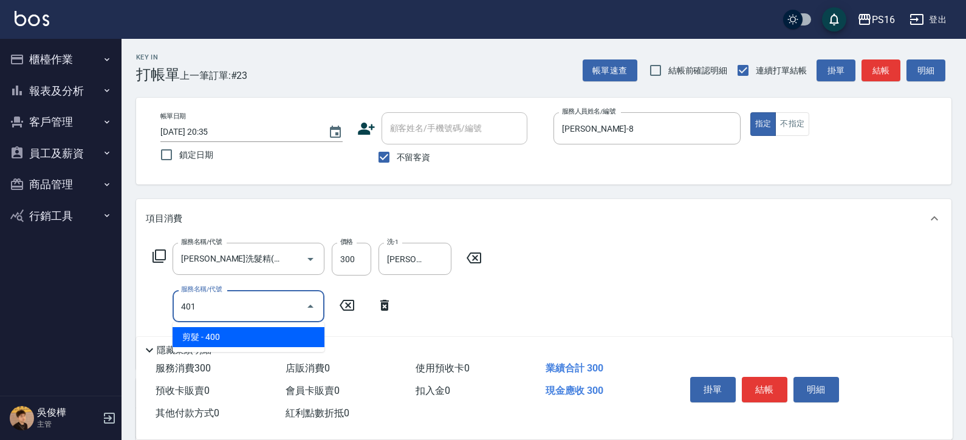
type input "剪髮(401)"
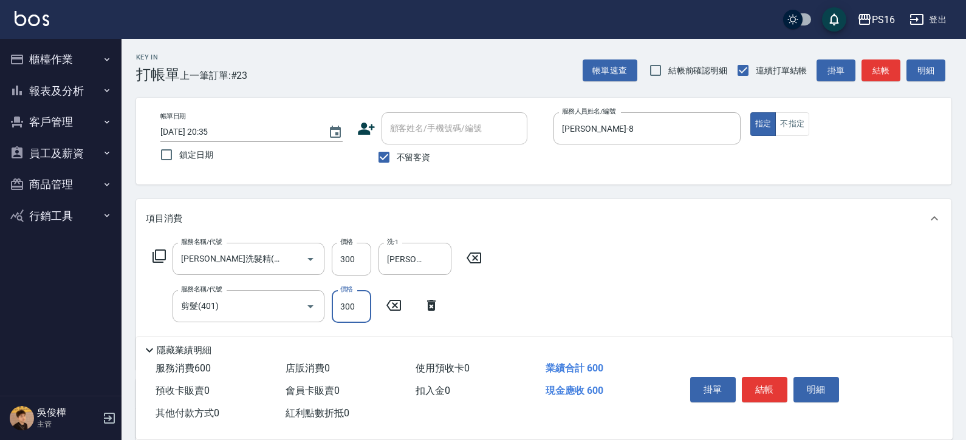
type input "300"
type input "挑染5束399(502)"
type input "600"
type input "[PERSON_NAME]-8"
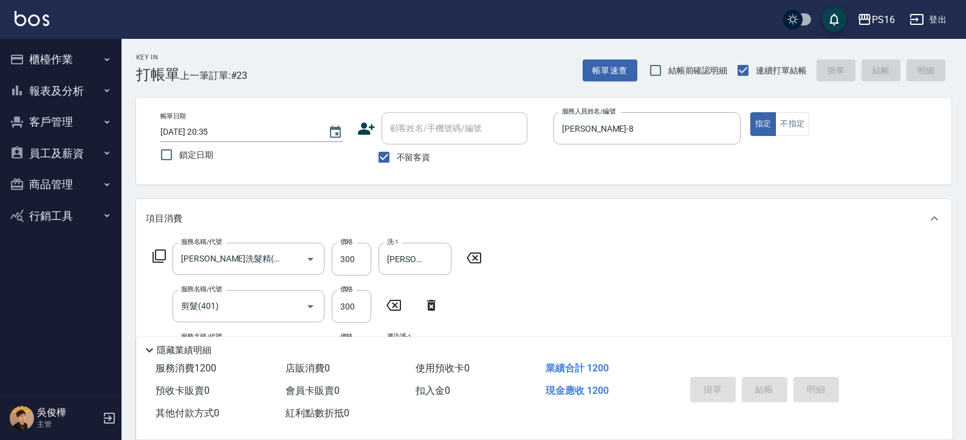
type input "[DATE] 20:36"
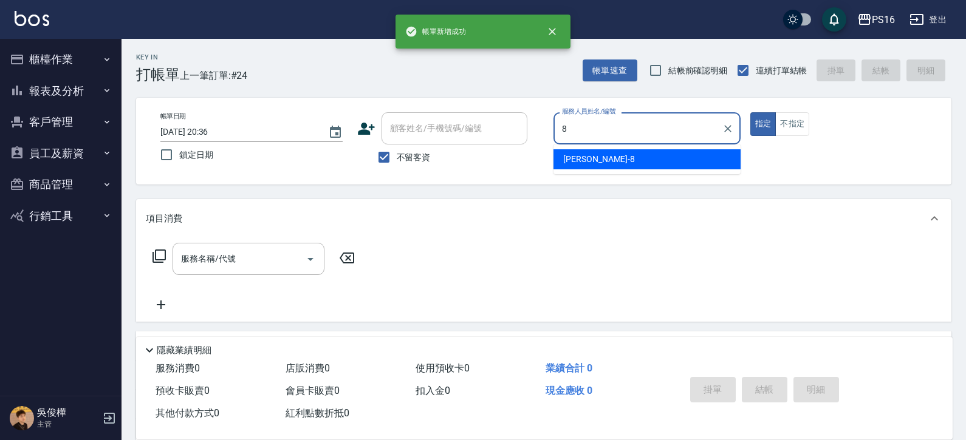
type input "[PERSON_NAME]-8"
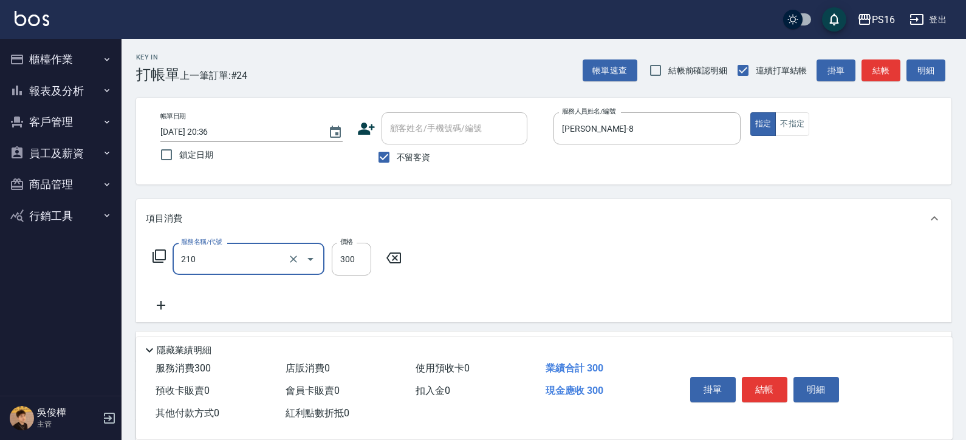
type input "[PERSON_NAME]洗髮精(210)"
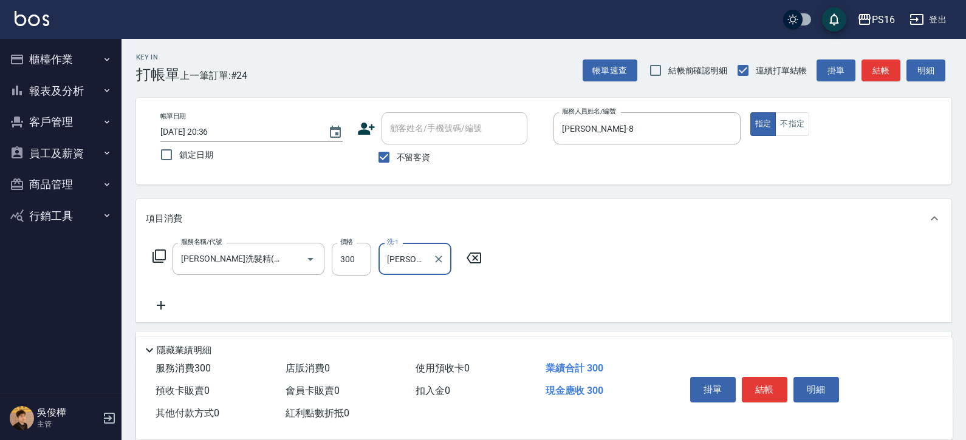
type input "[PERSON_NAME]-24"
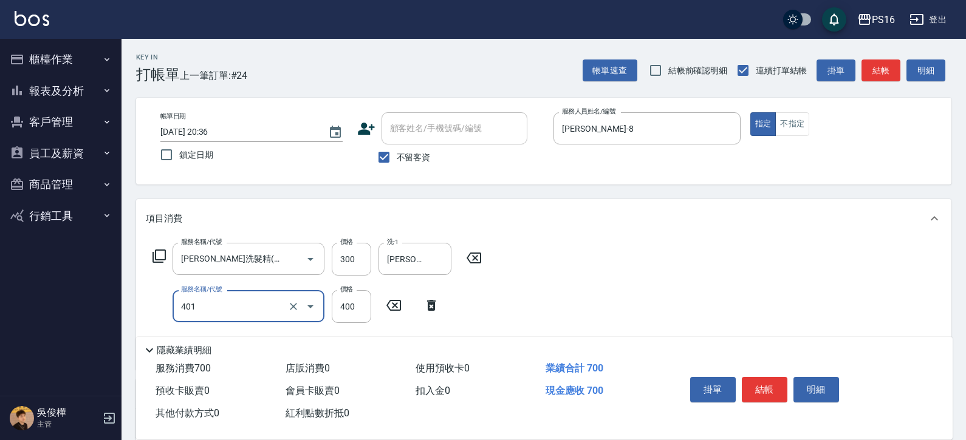
type input "剪髮(401)"
type input "250"
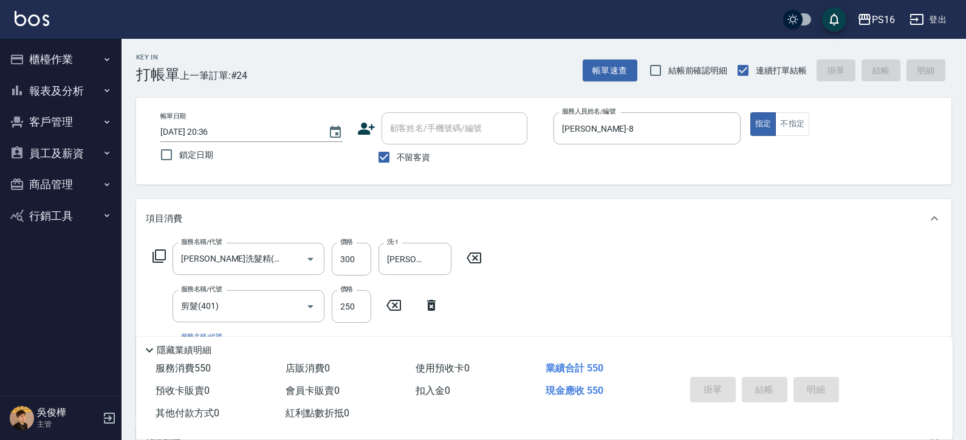
type input "[DATE] 20:38"
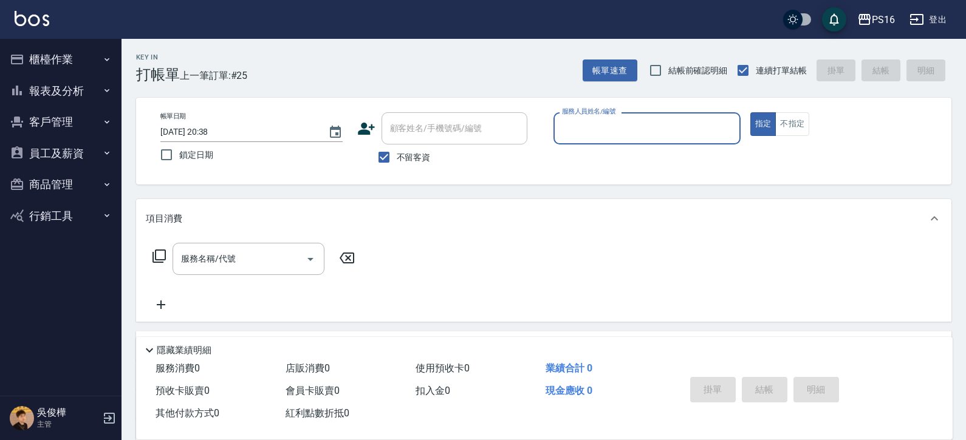
click at [84, 58] on button "櫃檯作業" at bounding box center [61, 60] width 112 height 32
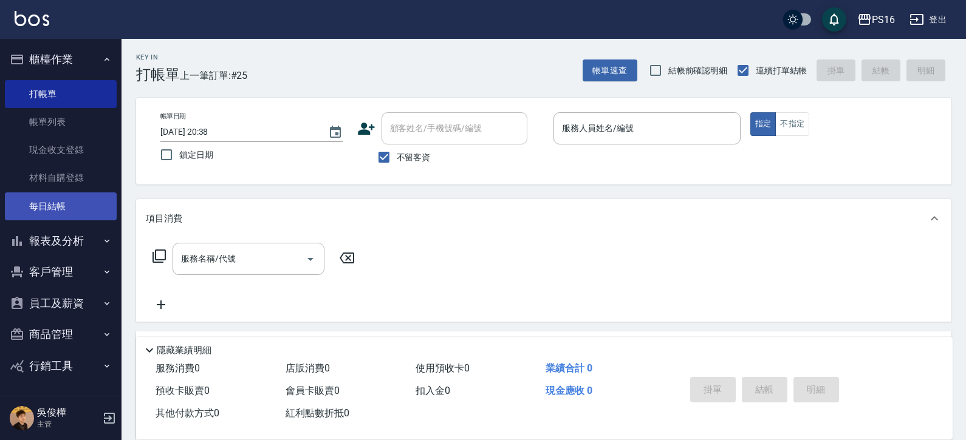
click at [92, 204] on link "每日結帳" at bounding box center [61, 207] width 112 height 28
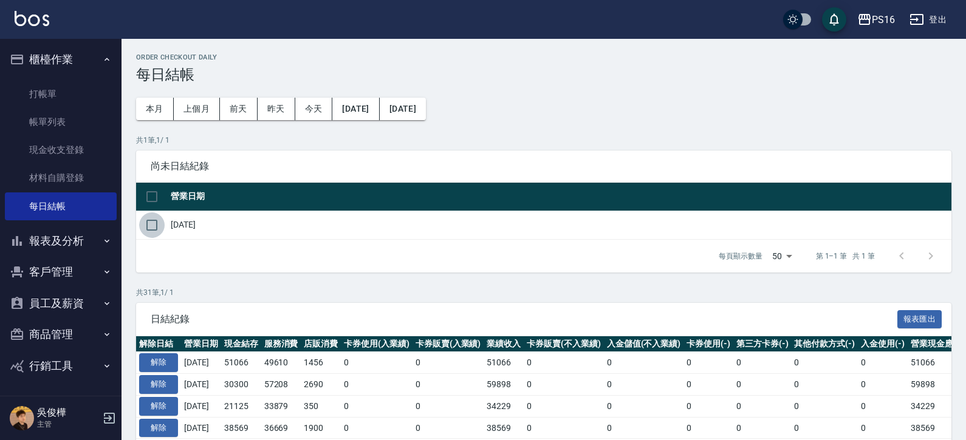
click at [152, 225] on input "checkbox" at bounding box center [152, 226] width 26 height 26
checkbox input "true"
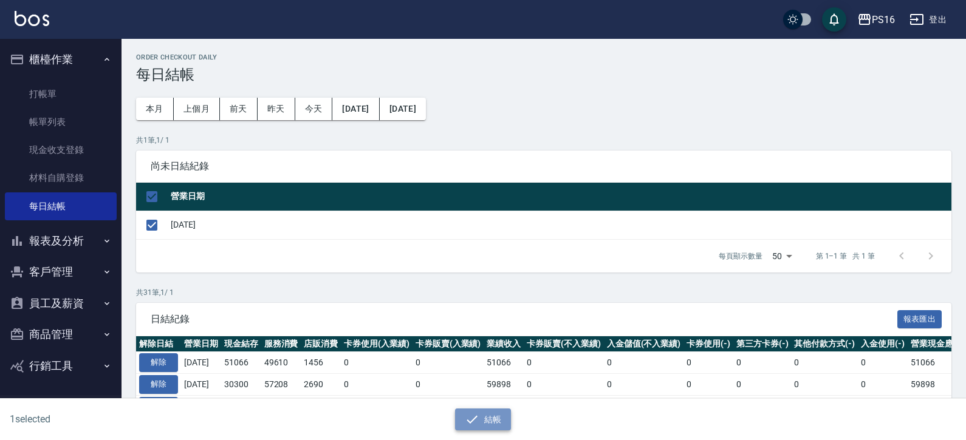
drag, startPoint x: 484, startPoint y: 419, endPoint x: 485, endPoint y: 412, distance: 6.2
click at [485, 415] on button "結帳" at bounding box center [483, 420] width 56 height 22
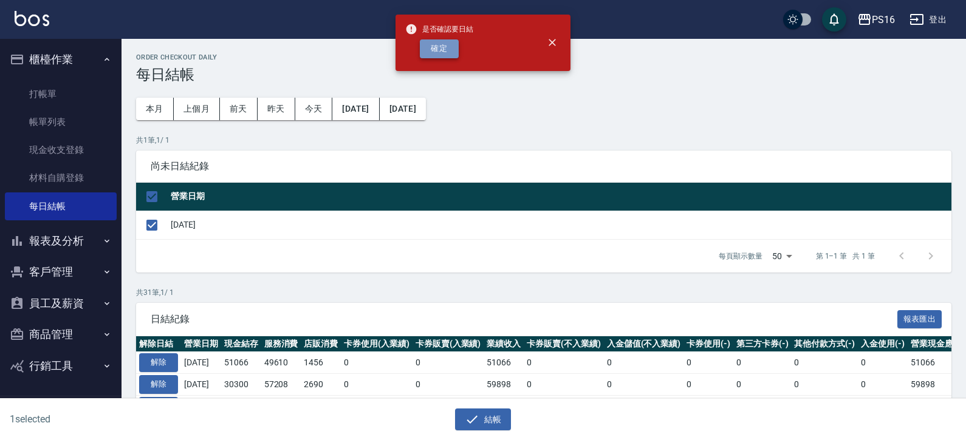
click at [434, 55] on button "確定" at bounding box center [439, 48] width 39 height 19
checkbox input "false"
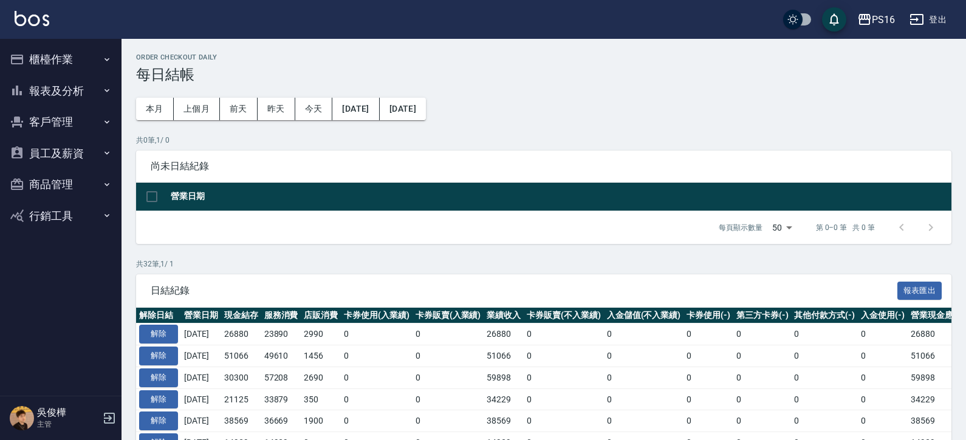
click at [71, 89] on button "報表及分析" at bounding box center [61, 91] width 112 height 32
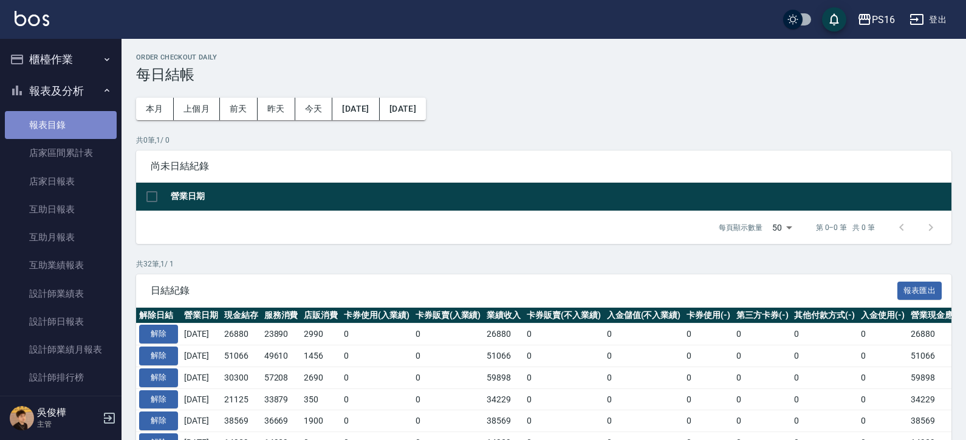
click at [81, 118] on link "報表目錄" at bounding box center [61, 125] width 112 height 28
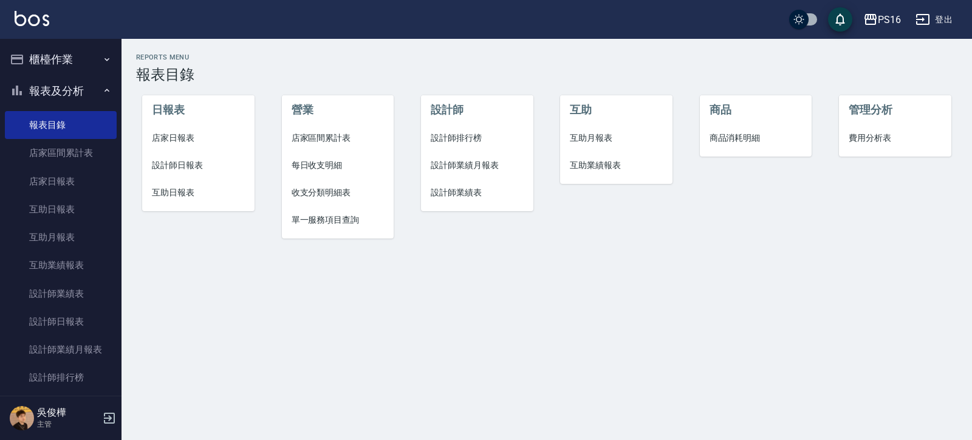
click at [196, 136] on span "店家日報表" at bounding box center [198, 138] width 93 height 13
click at [197, 166] on span "設計師日報表" at bounding box center [198, 165] width 93 height 13
click at [186, 191] on span "互助日報表" at bounding box center [198, 192] width 93 height 13
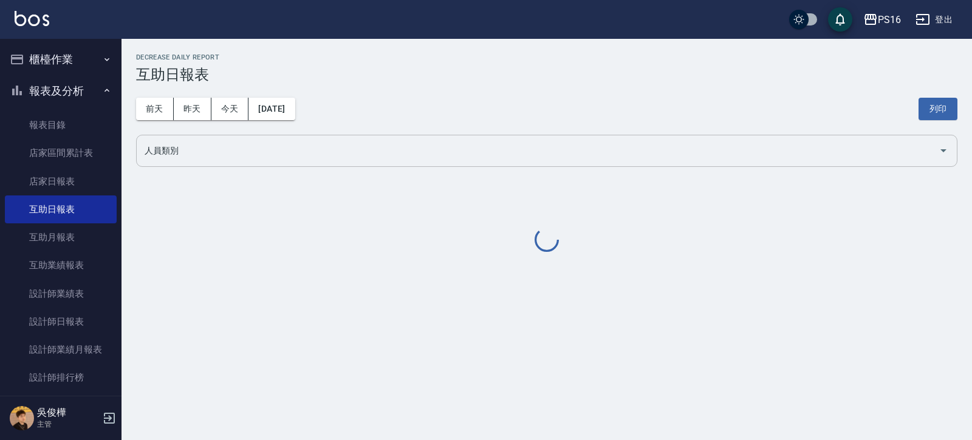
drag, startPoint x: 199, startPoint y: 150, endPoint x: 202, endPoint y: 165, distance: 15.5
click at [199, 150] on input "人員類別" at bounding box center [538, 150] width 792 height 21
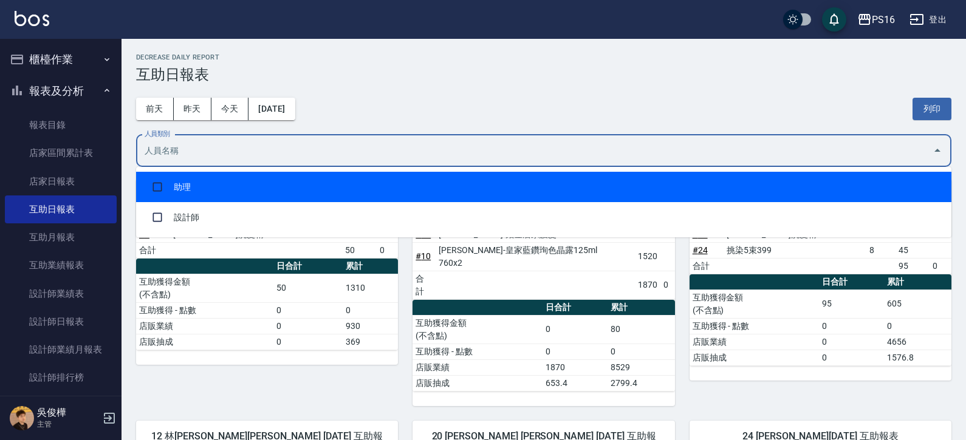
click at [203, 179] on li "助理" at bounding box center [543, 187] width 815 height 30
checkbox input "true"
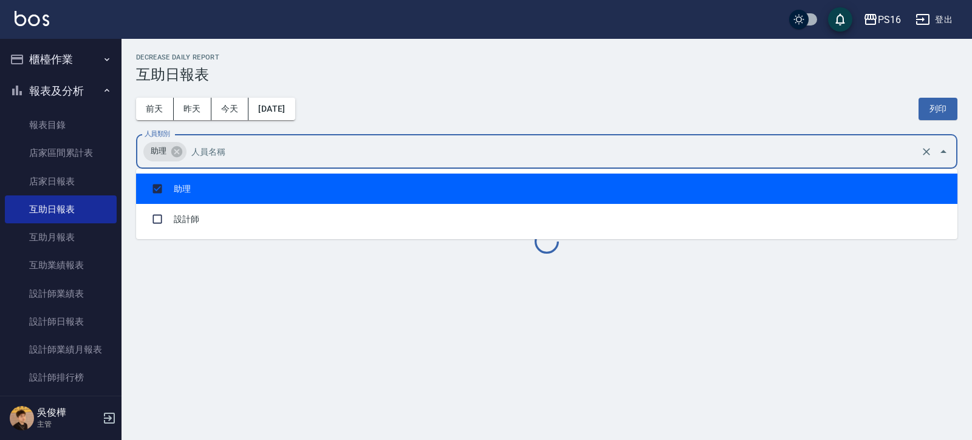
click at [481, 81] on h3 "互助日報表" at bounding box center [546, 74] width 821 height 17
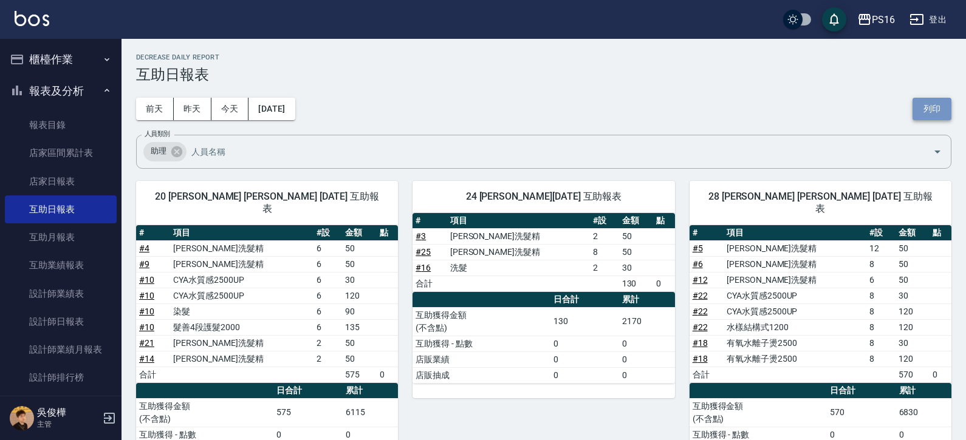
click at [940, 105] on button "列印" at bounding box center [931, 109] width 39 height 22
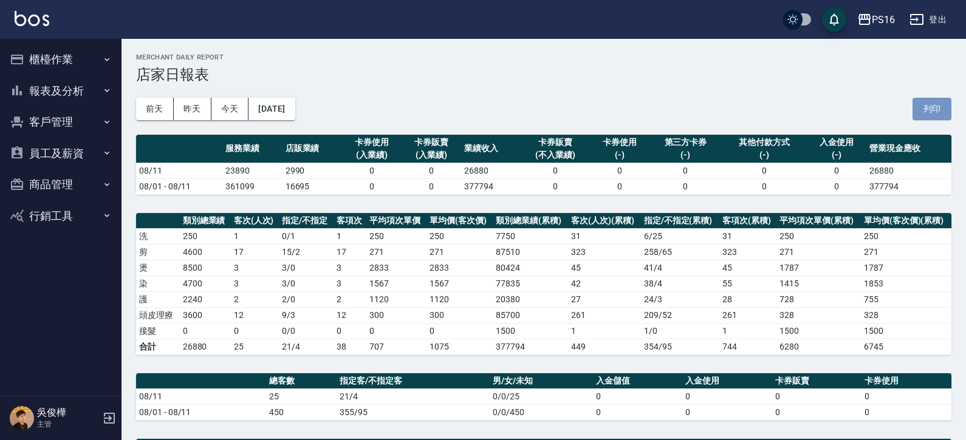
drag, startPoint x: 930, startPoint y: 111, endPoint x: 677, endPoint y: 237, distance: 282.3
click at [931, 111] on button "列印" at bounding box center [931, 109] width 39 height 22
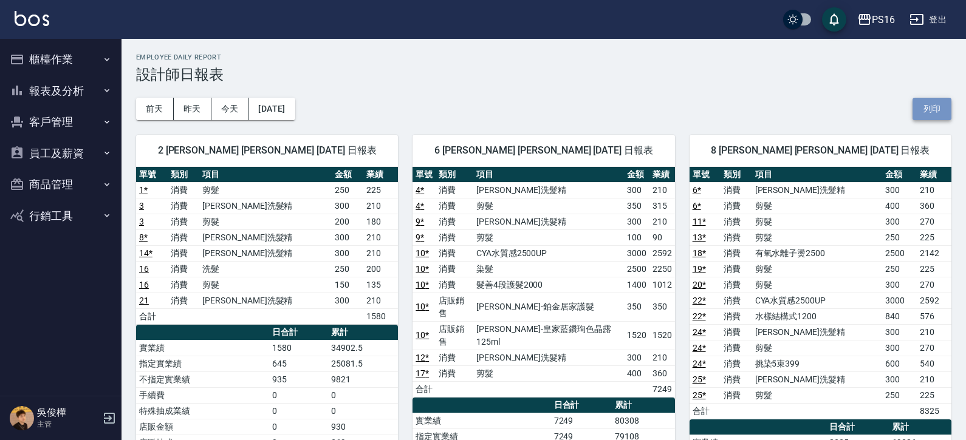
click at [927, 108] on button "列印" at bounding box center [931, 109] width 39 height 22
